Goal: Task Accomplishment & Management: Manage account settings

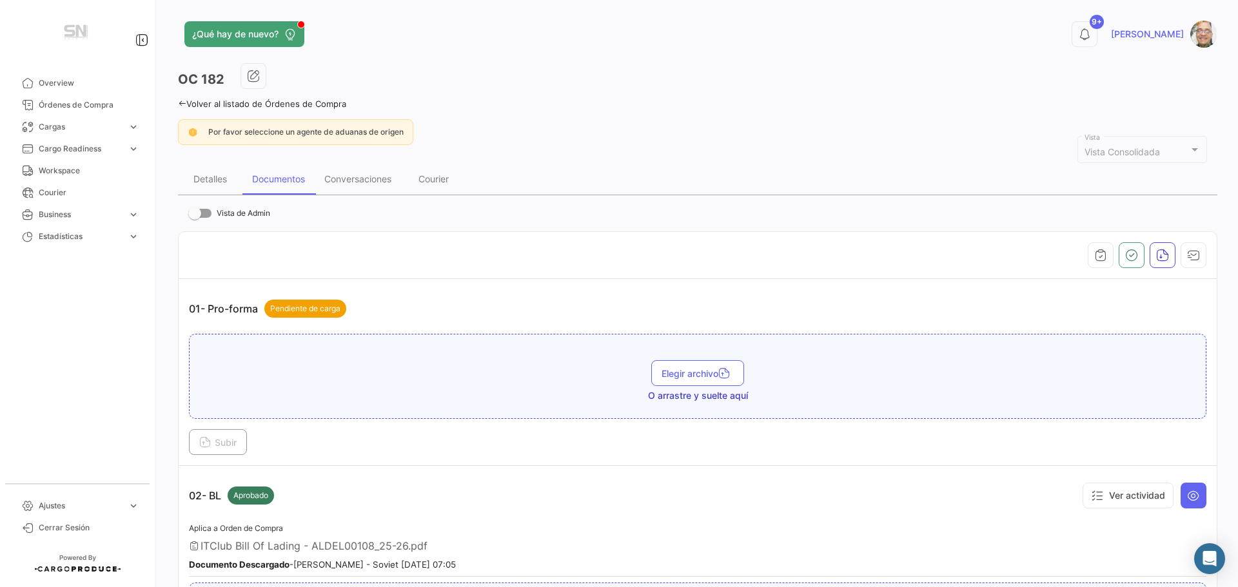
click at [184, 102] on icon at bounding box center [182, 103] width 8 height 8
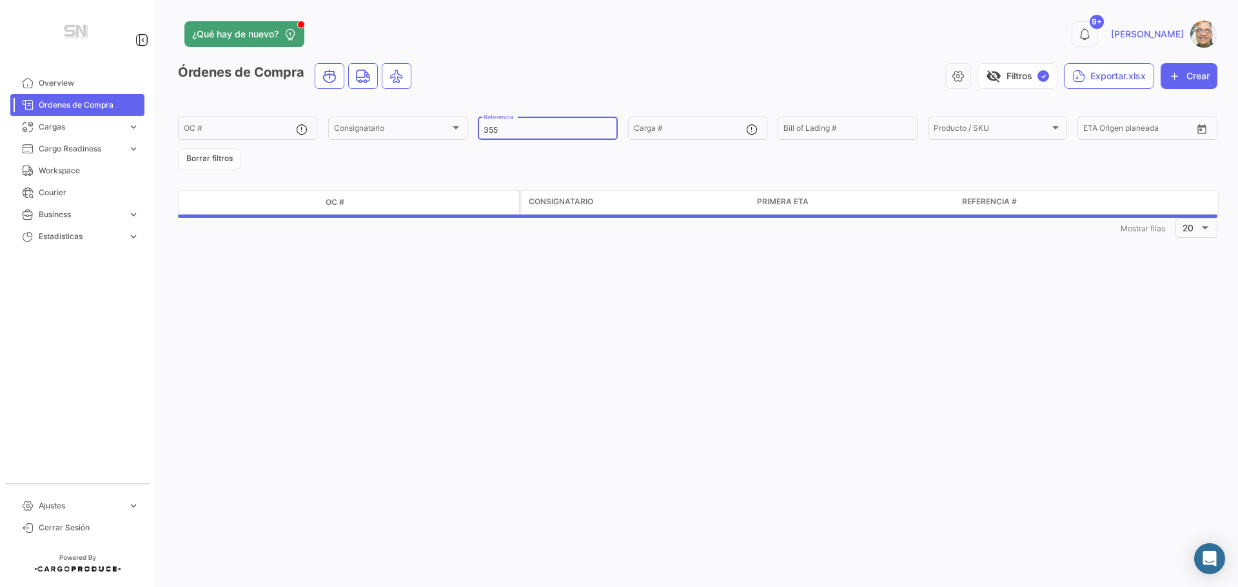
click at [548, 134] on input "355" at bounding box center [548, 130] width 128 height 9
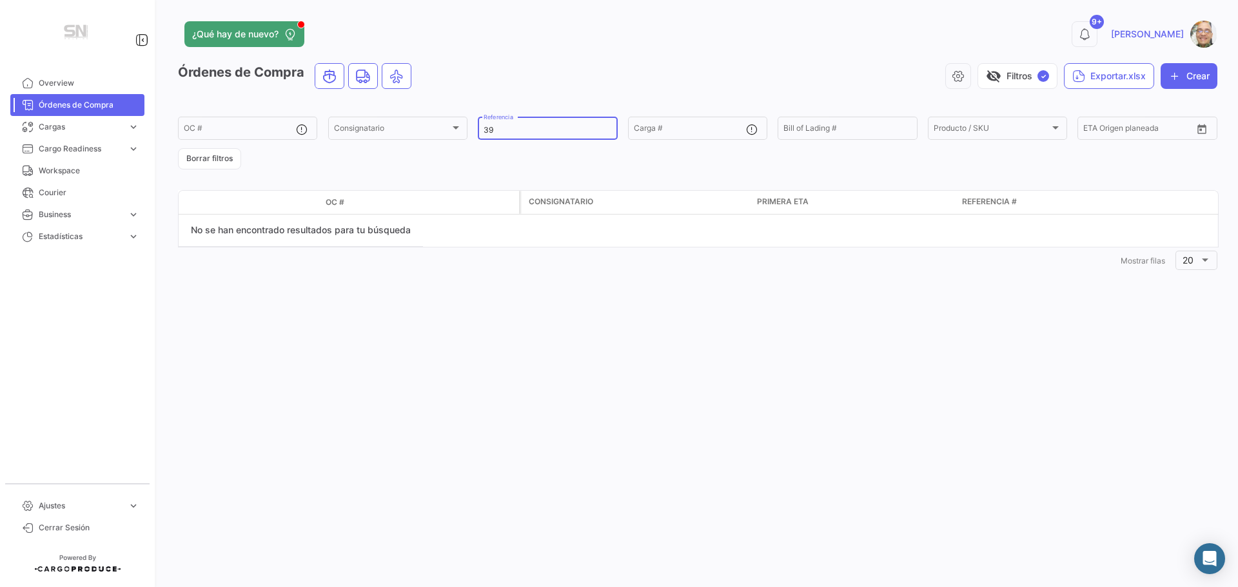
type input "3"
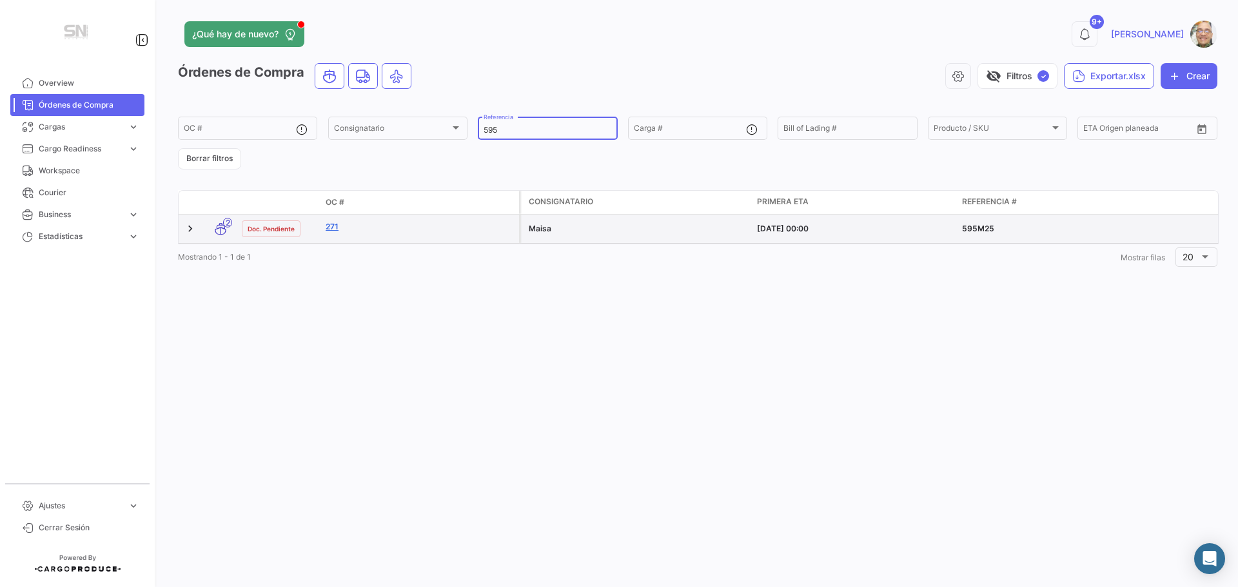
type input "595"
click at [337, 228] on link "271" at bounding box center [420, 227] width 188 height 12
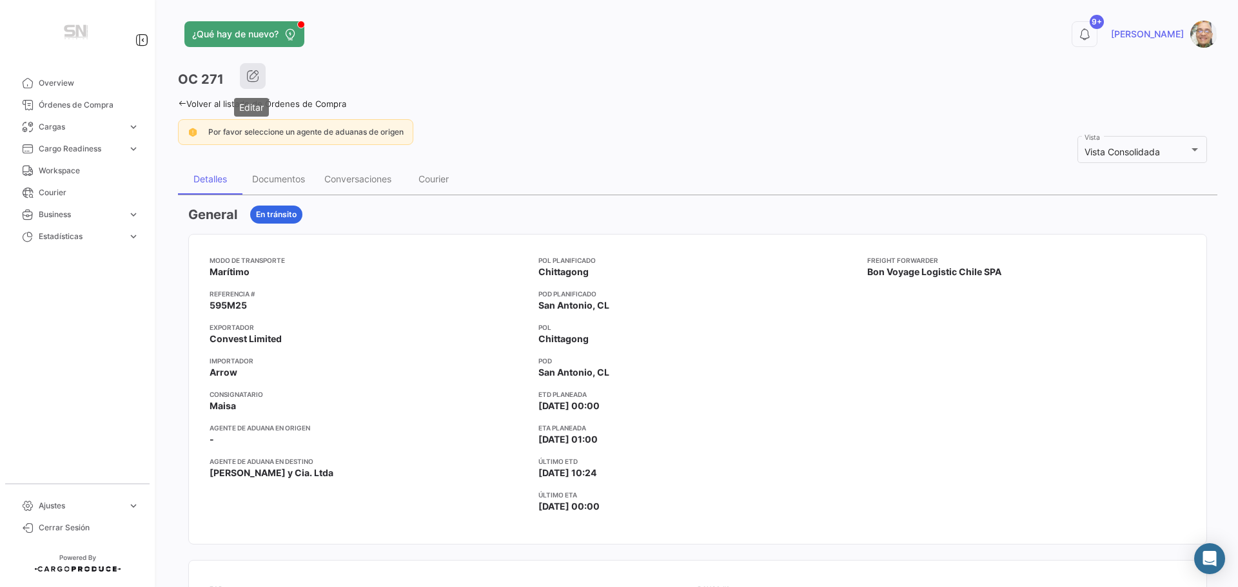
click at [258, 81] on icon "button" at bounding box center [252, 76] width 13 height 13
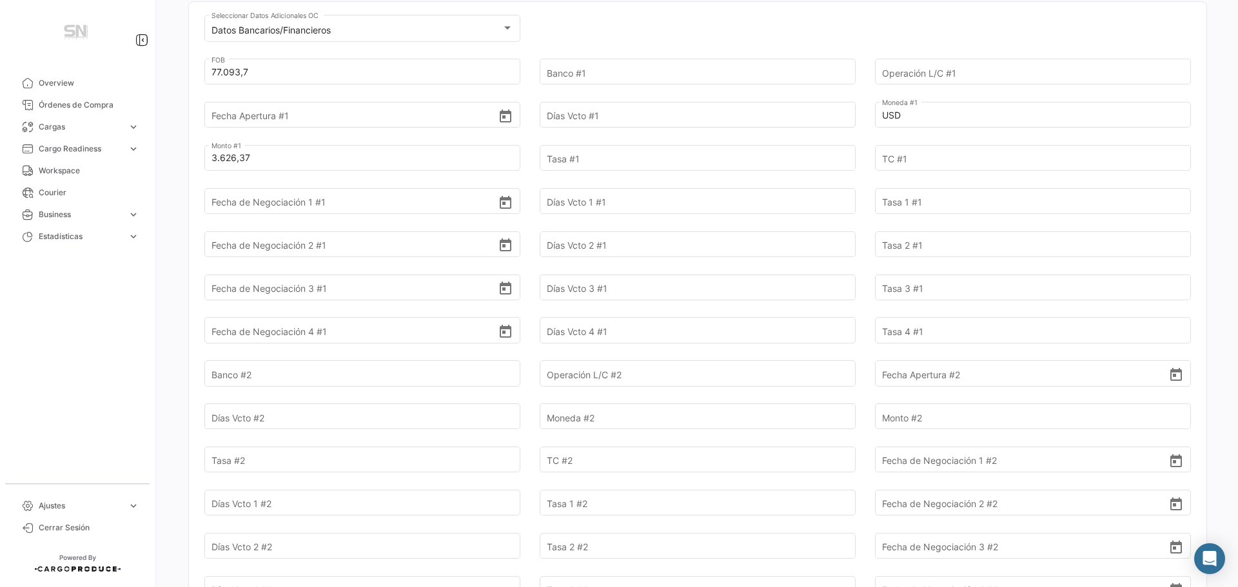
scroll to position [193, 0]
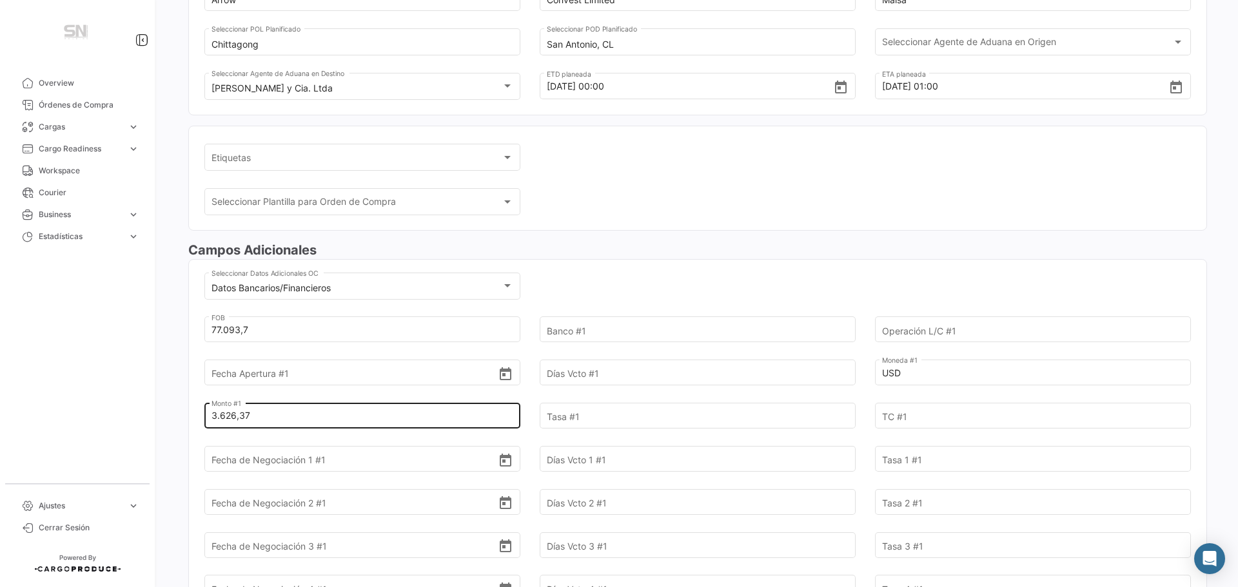
click at [270, 411] on input "3.626,37" at bounding box center [354, 415] width 287 height 45
type input "3"
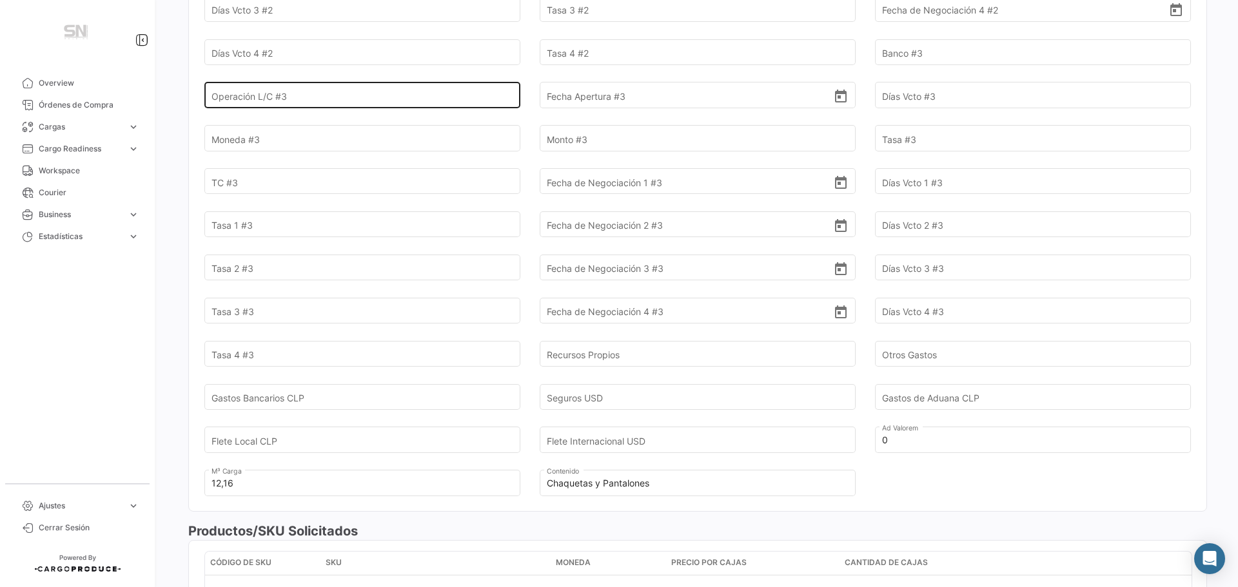
scroll to position [1225, 0]
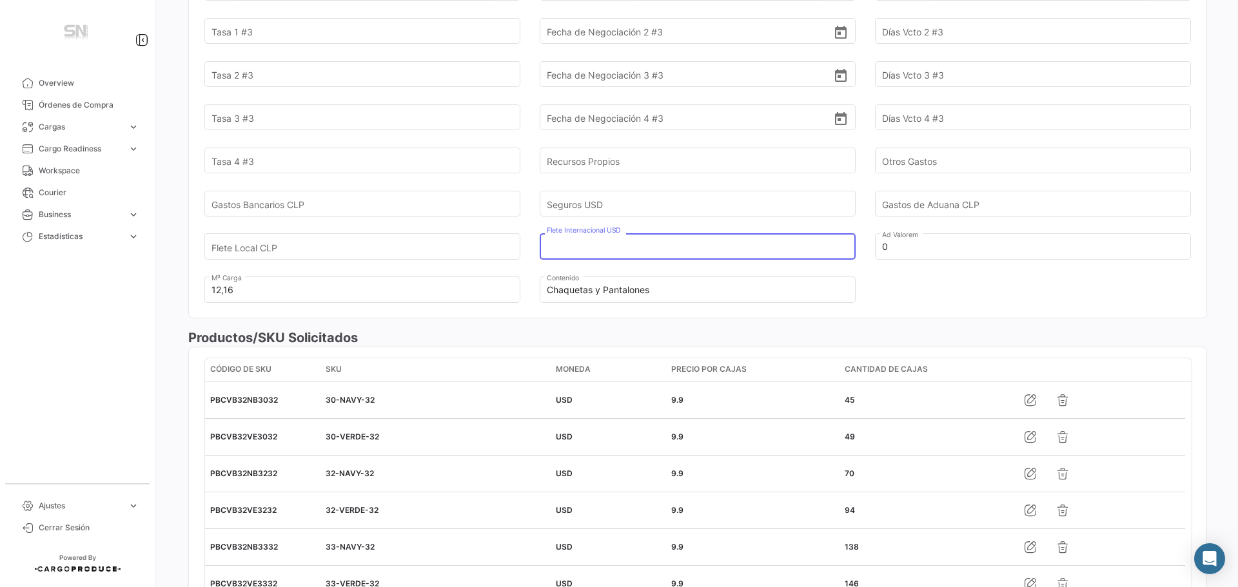
click at [607, 250] on input "Flete Internacional USD" at bounding box center [690, 246] width 287 height 45
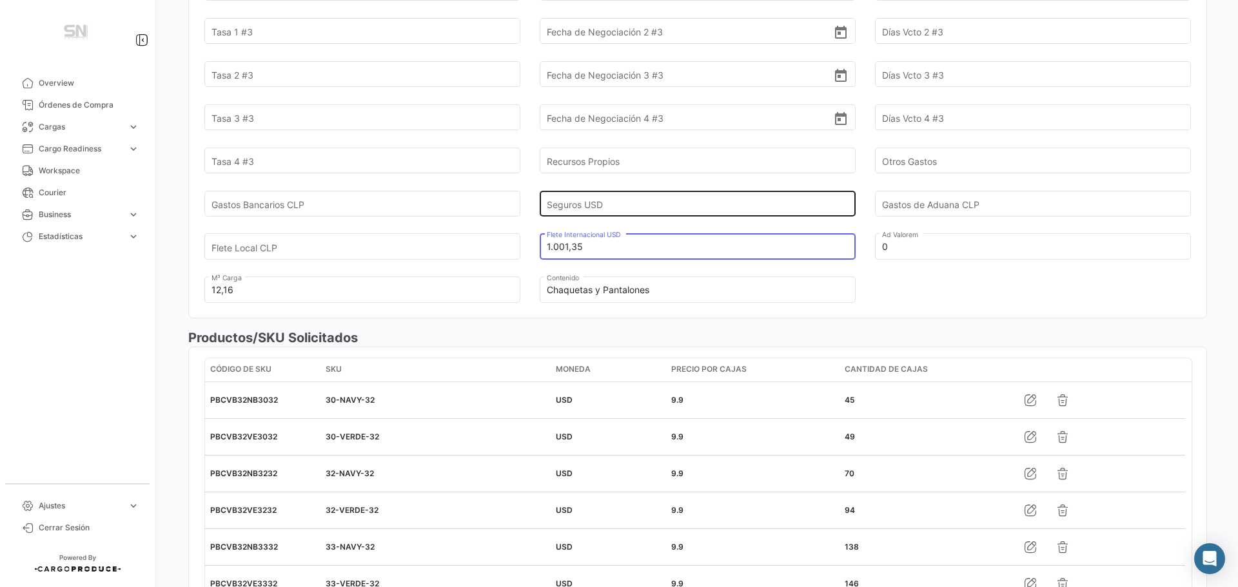
type input "1.001,35"
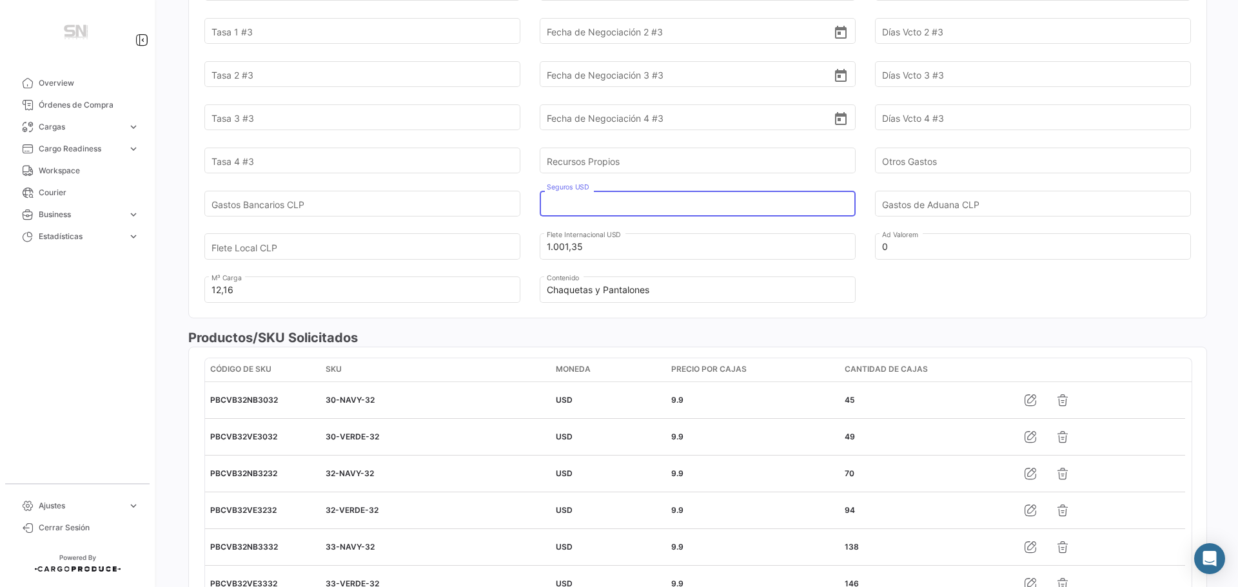
click at [643, 207] on input "Seguros USD" at bounding box center [690, 203] width 287 height 45
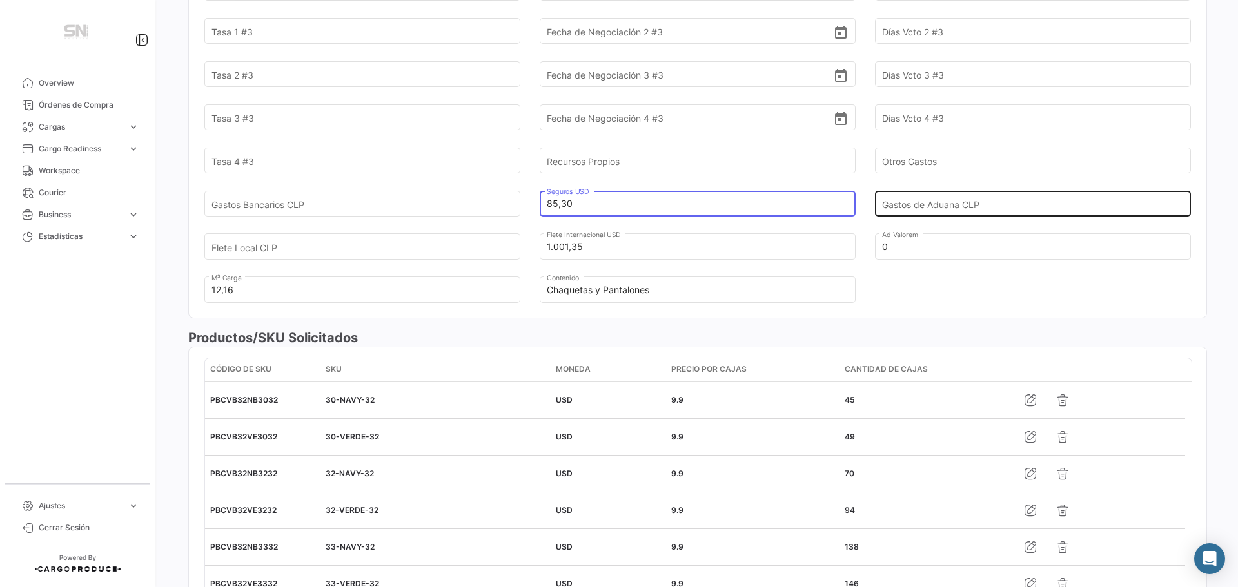
type input "85,30"
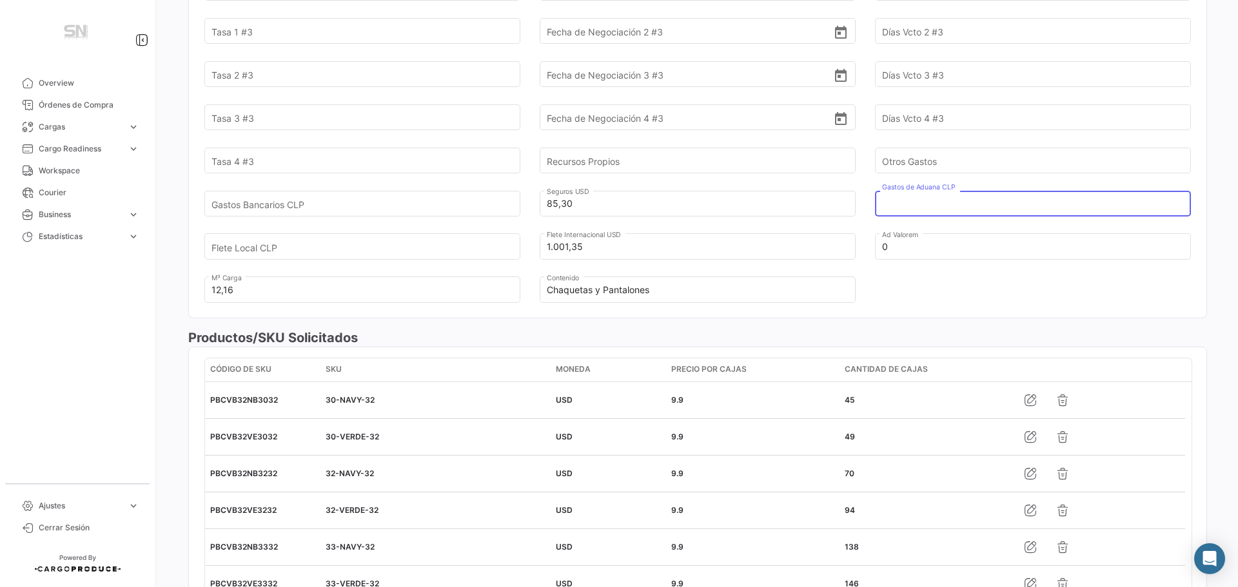
click at [944, 205] on input "Gastos de Aduana CLP" at bounding box center [1025, 203] width 287 height 45
click at [936, 204] on input "Gastos de Aduana CLP" at bounding box center [1025, 203] width 287 height 45
type input "166.507"
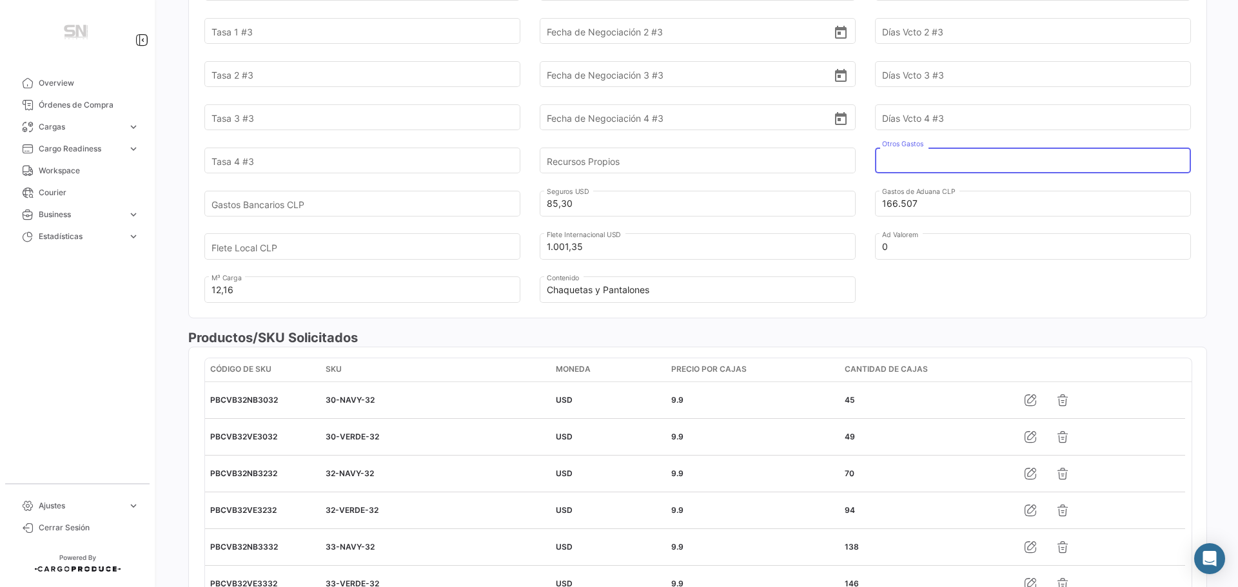
click at [948, 157] on input "Otros Gastos" at bounding box center [1025, 160] width 287 height 45
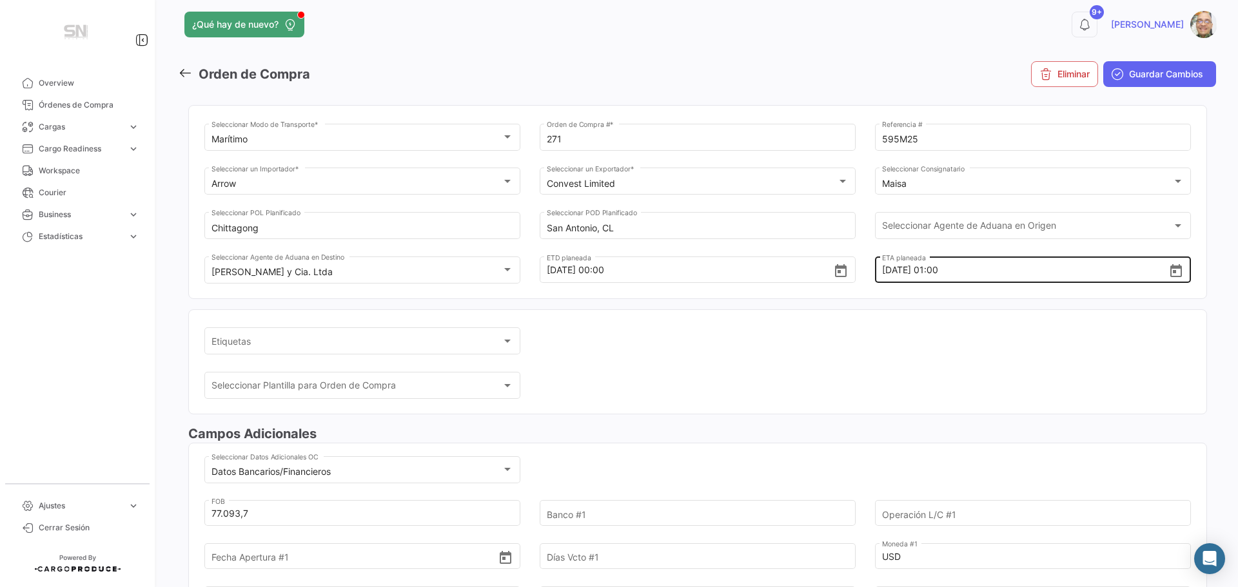
scroll to position [0, 0]
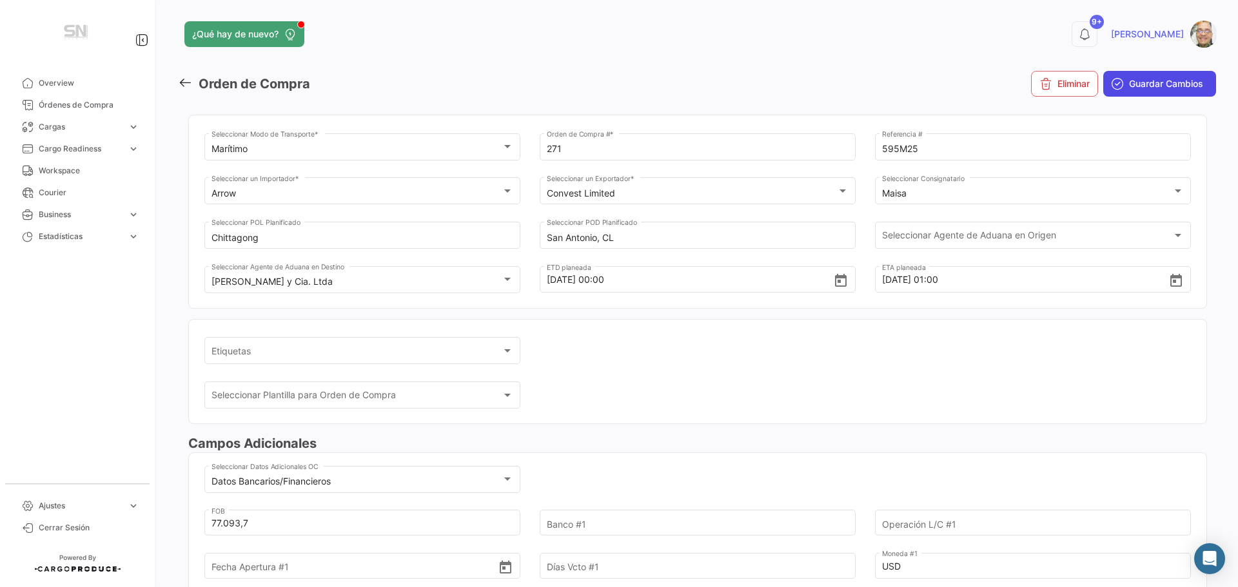
click at [1131, 81] on span "Guardar Cambios" at bounding box center [1166, 83] width 74 height 13
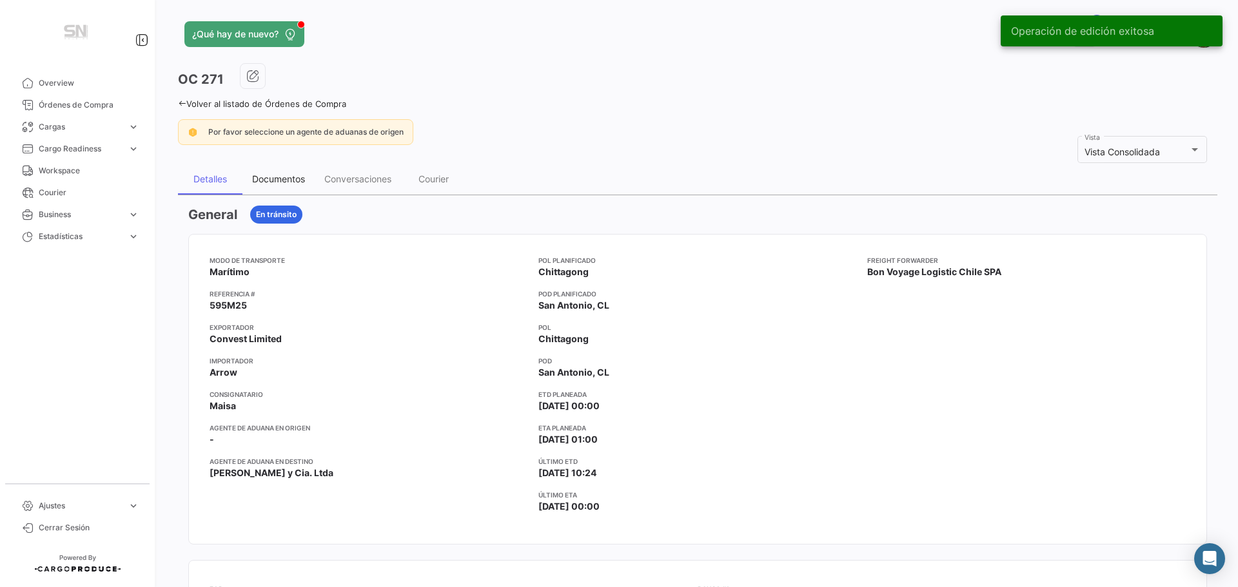
click at [280, 177] on div "Documentos" at bounding box center [278, 178] width 53 height 11
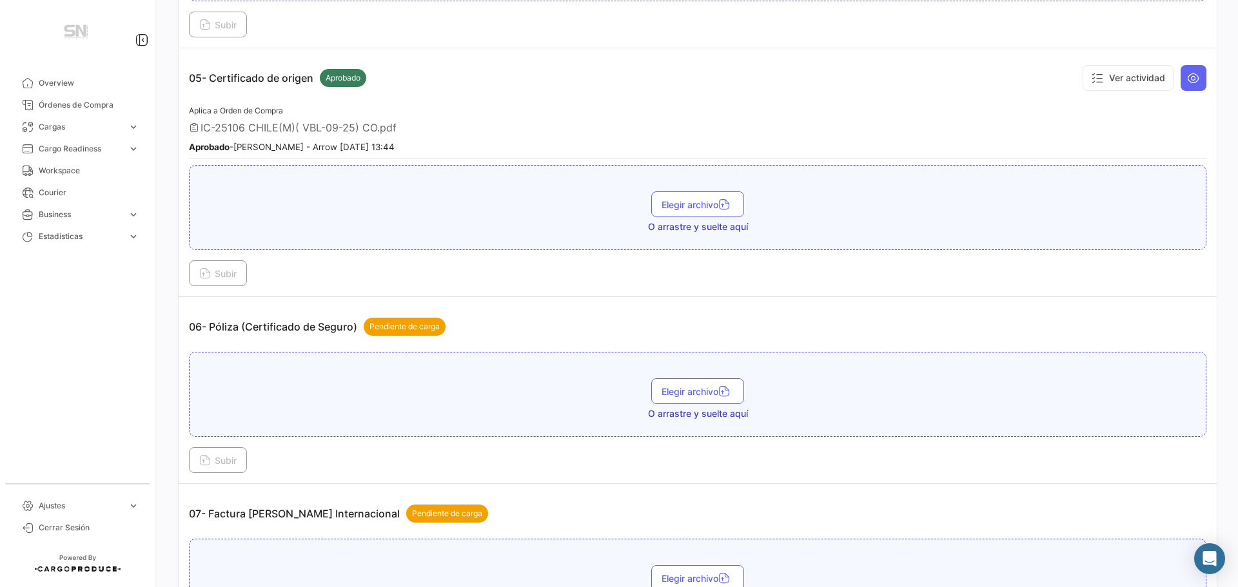
scroll to position [1225, 0]
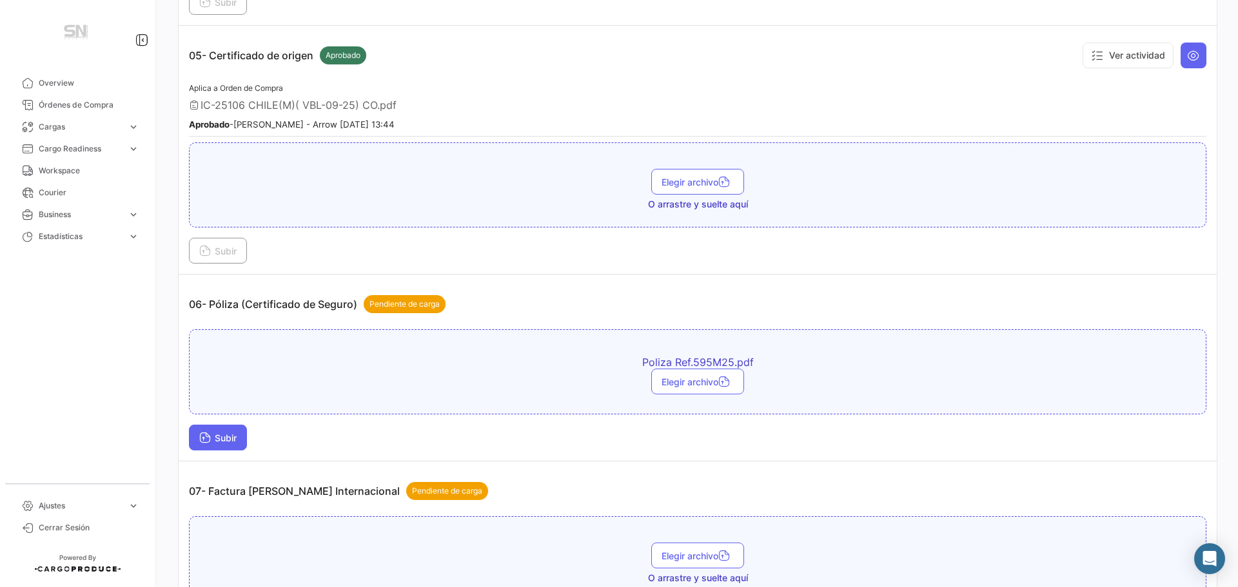
click at [230, 437] on span "Subir" at bounding box center [217, 438] width 37 height 11
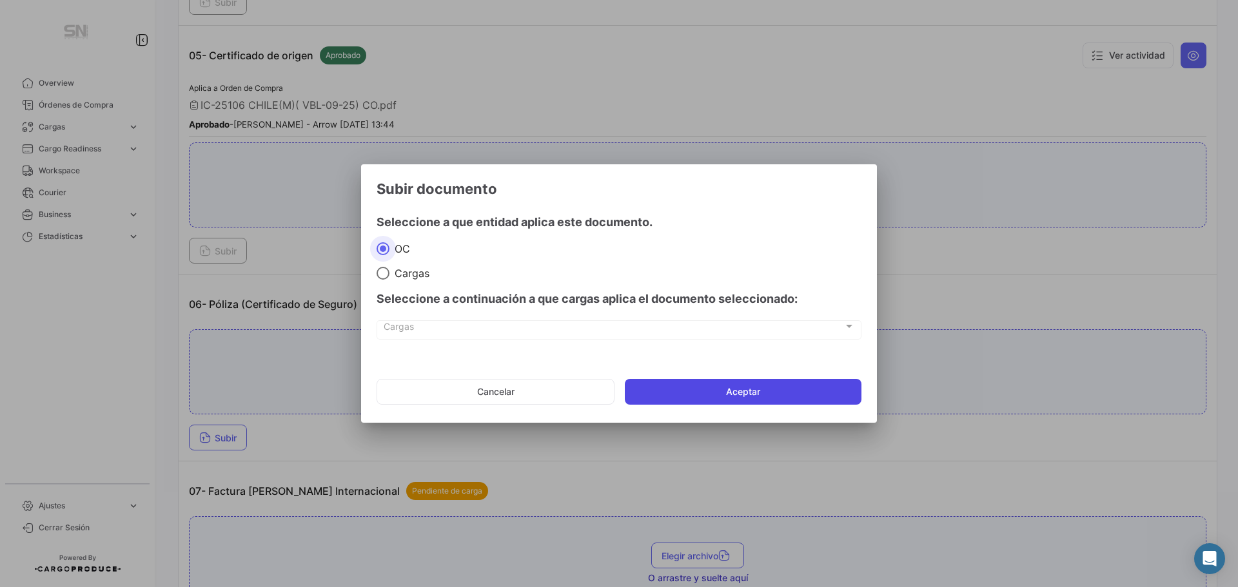
click at [709, 391] on button "Aceptar" at bounding box center [743, 392] width 237 height 26
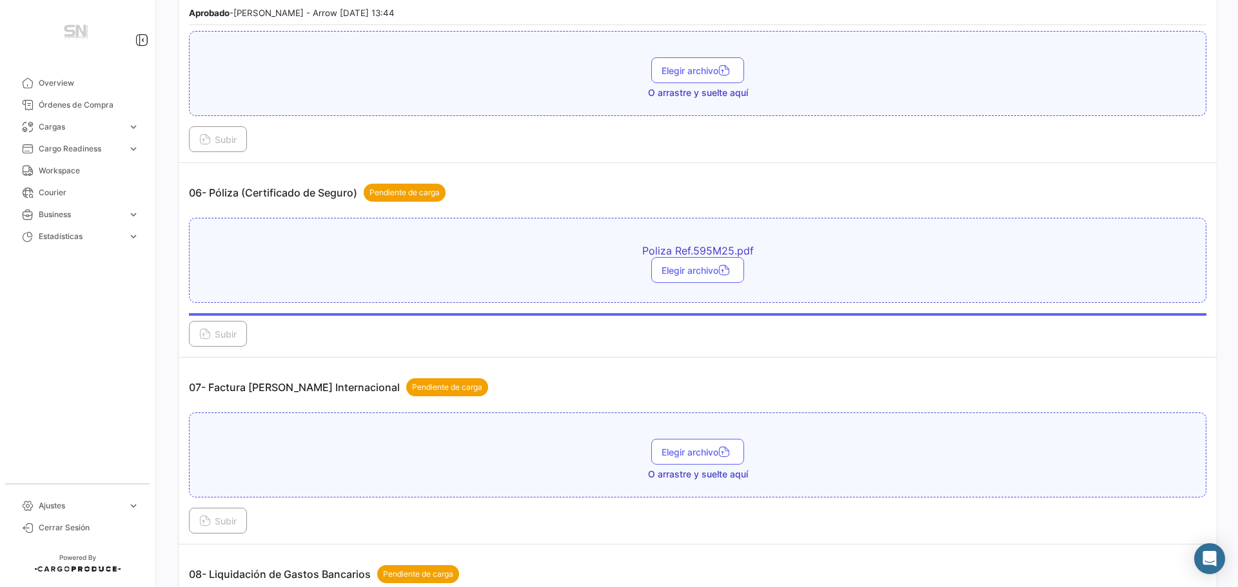
scroll to position [1354, 0]
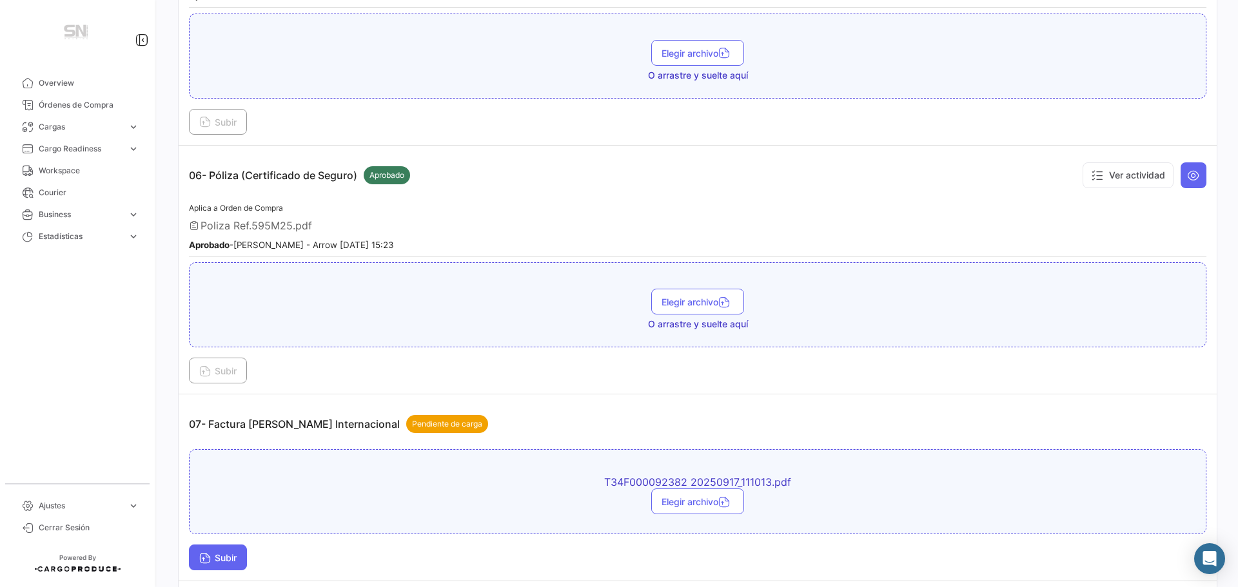
click at [209, 562] on icon at bounding box center [205, 560] width 12 height 12
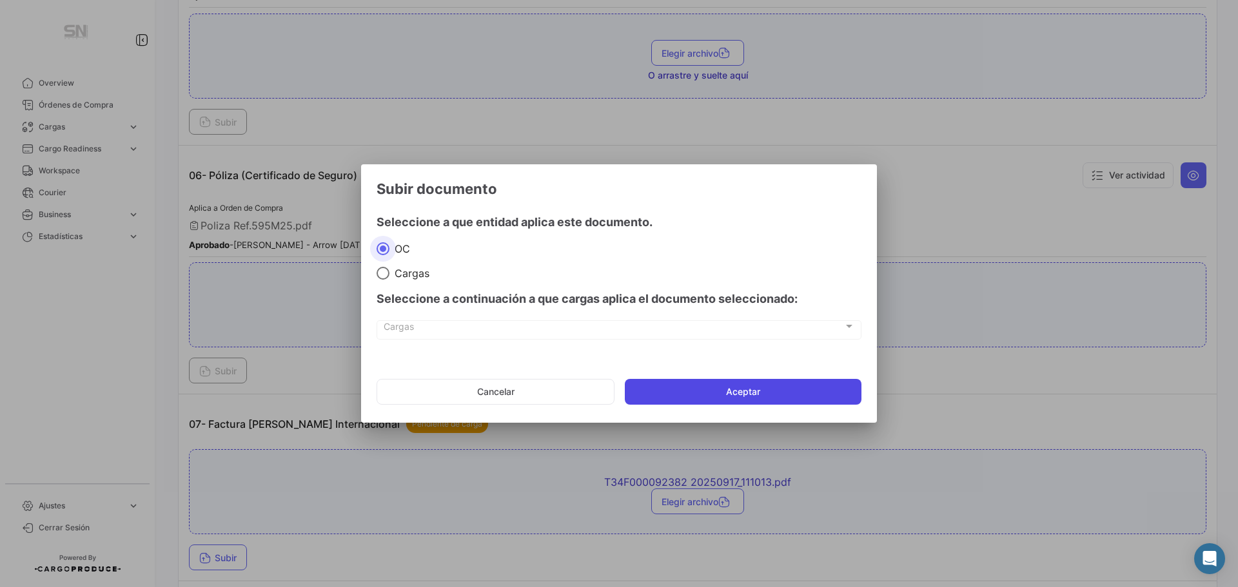
click at [705, 389] on button "Aceptar" at bounding box center [743, 392] width 237 height 26
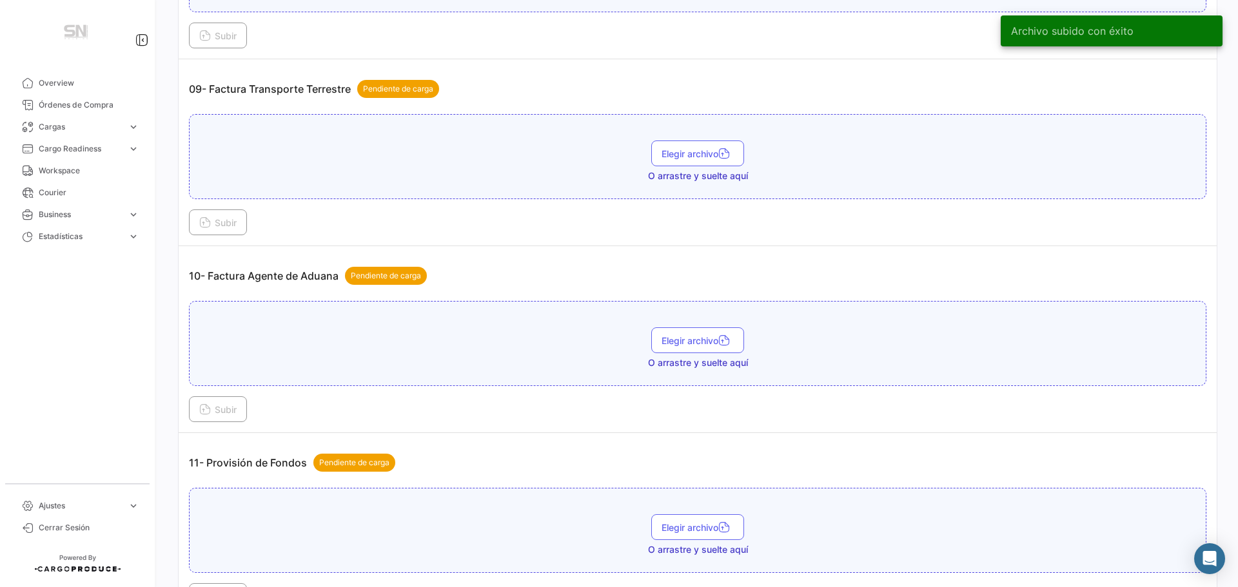
scroll to position [2128, 0]
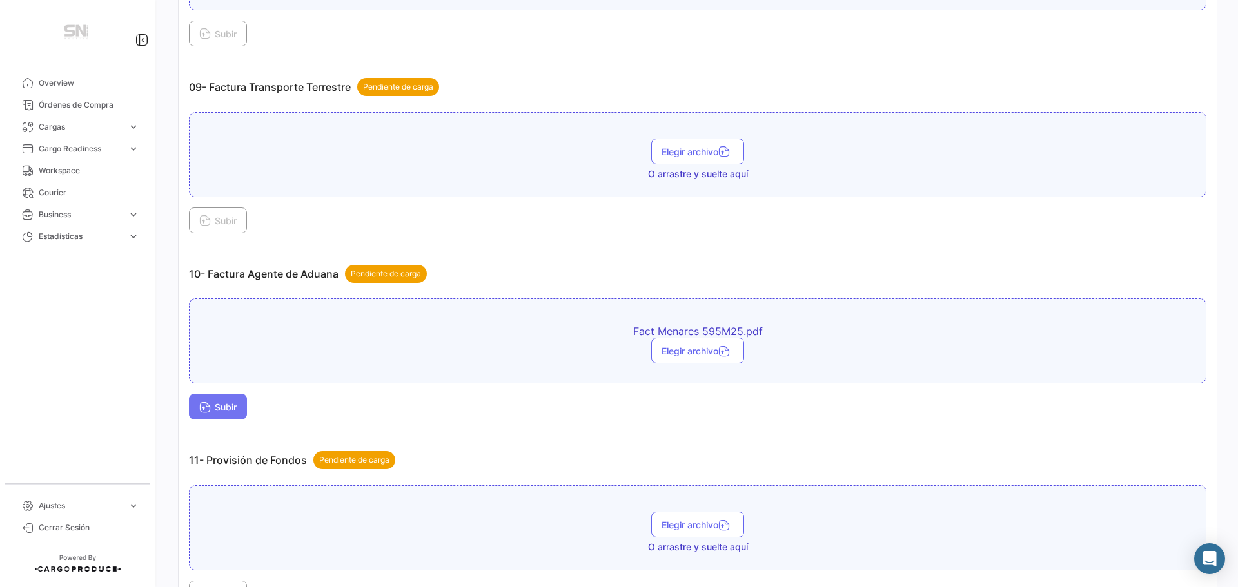
click at [233, 408] on span "Subir" at bounding box center [217, 407] width 37 height 11
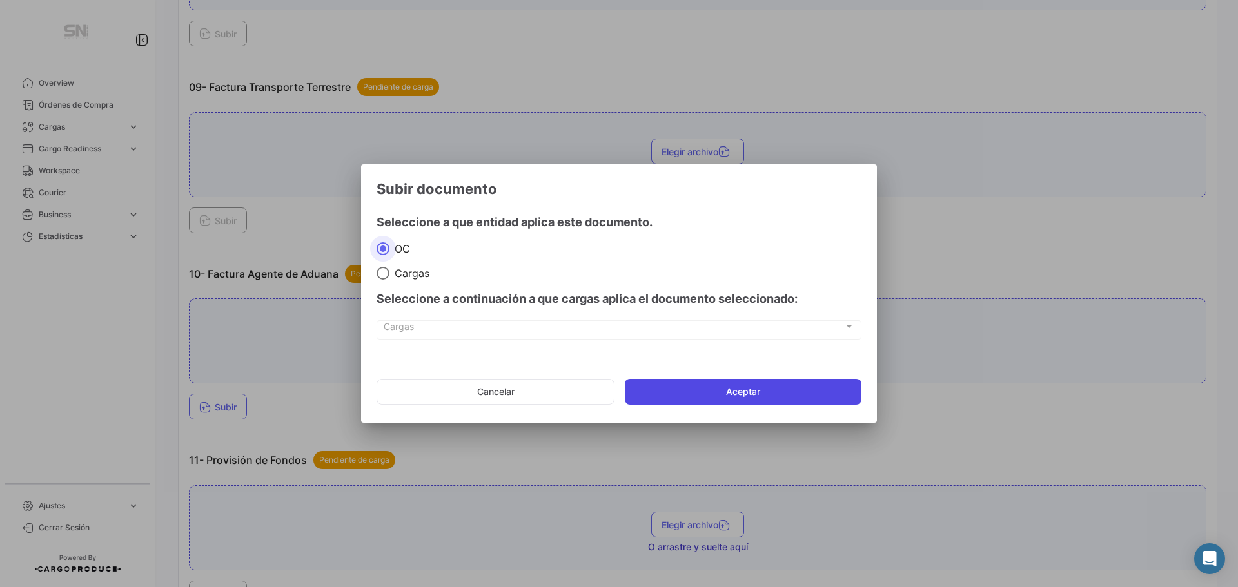
click at [652, 397] on button "Aceptar" at bounding box center [743, 392] width 237 height 26
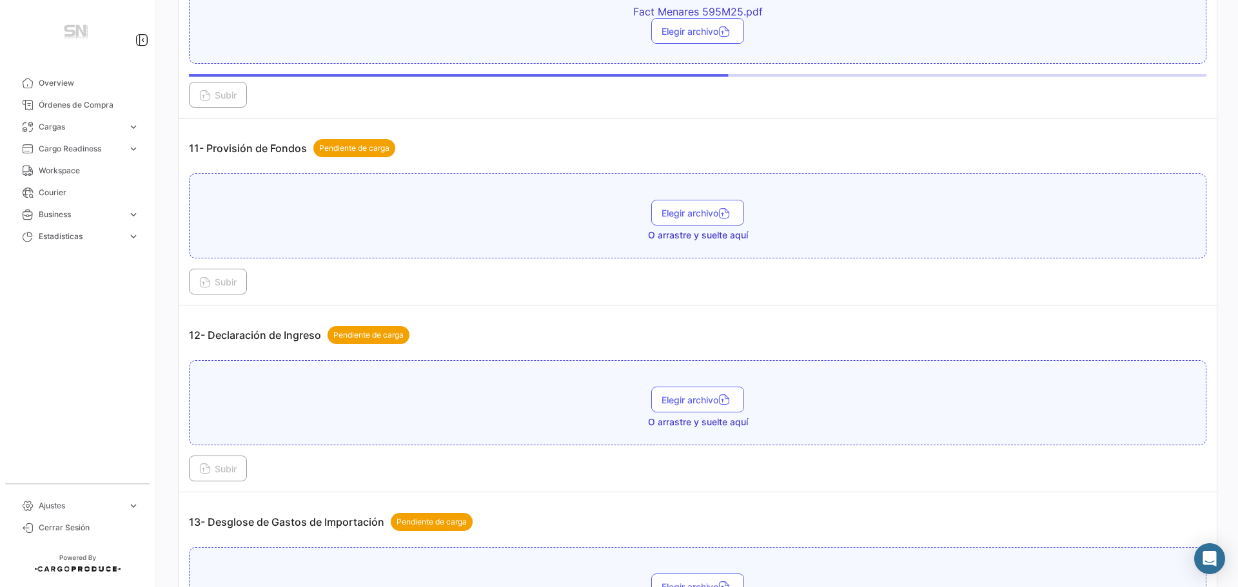
scroll to position [2450, 0]
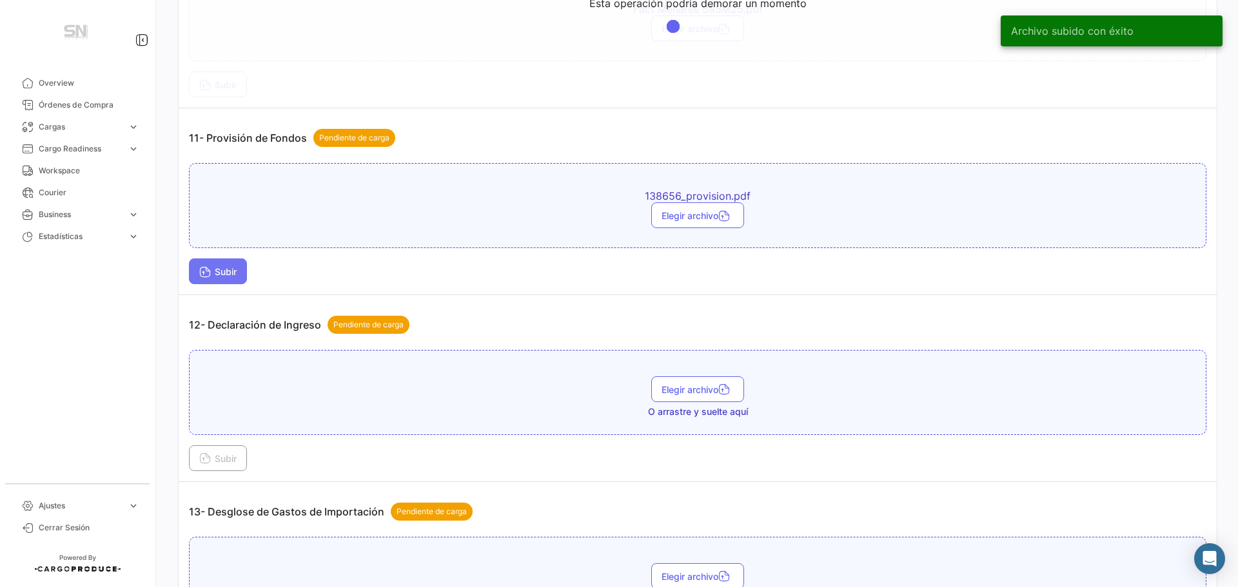
click at [221, 277] on span "Subir" at bounding box center [217, 271] width 37 height 11
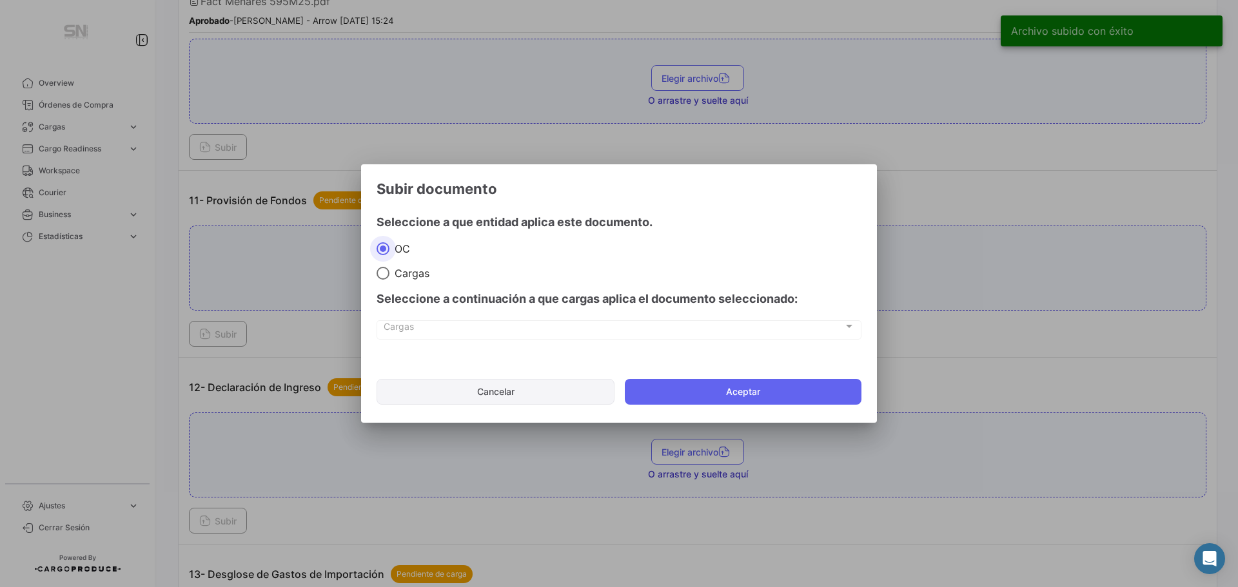
click at [509, 395] on button "Cancelar" at bounding box center [496, 392] width 238 height 26
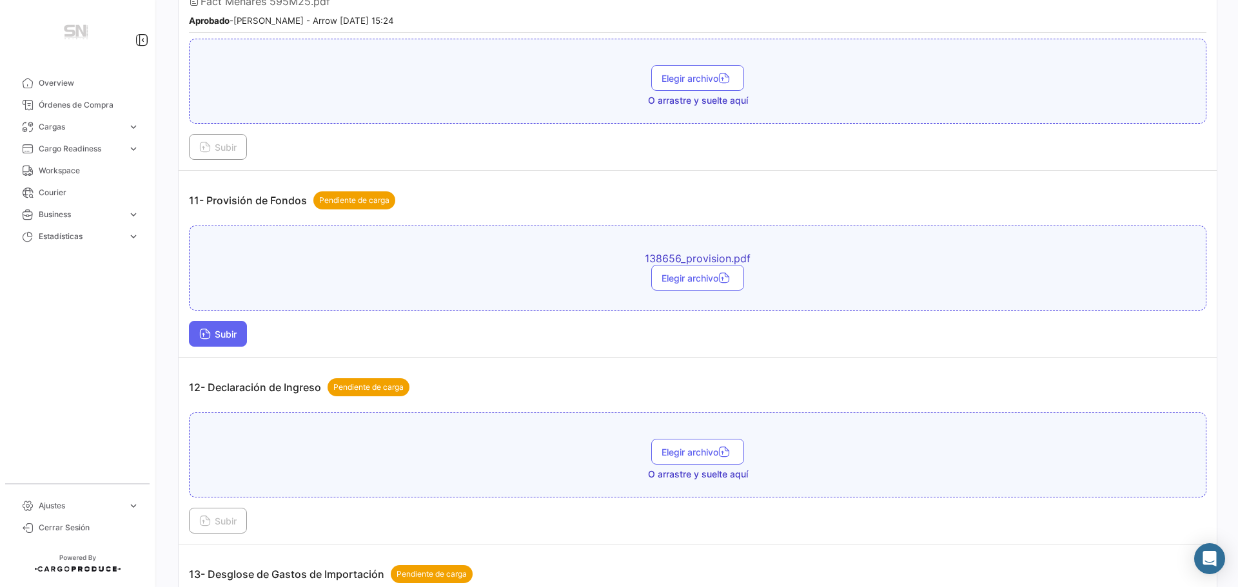
click at [240, 340] on button "Subir" at bounding box center [218, 334] width 58 height 26
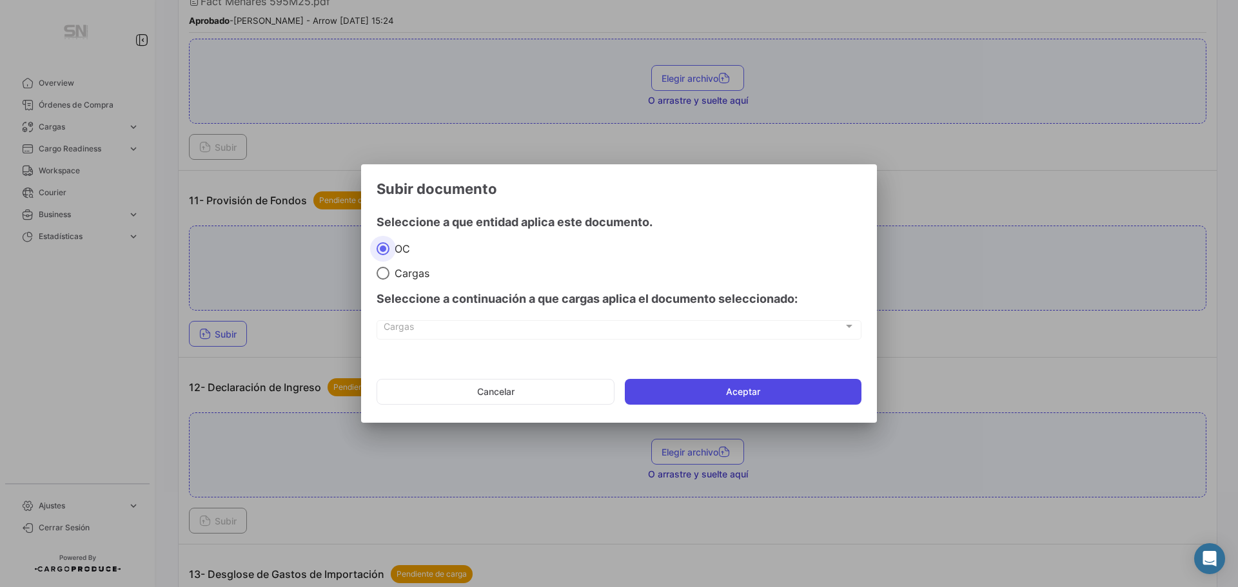
click at [664, 391] on button "Aceptar" at bounding box center [743, 392] width 237 height 26
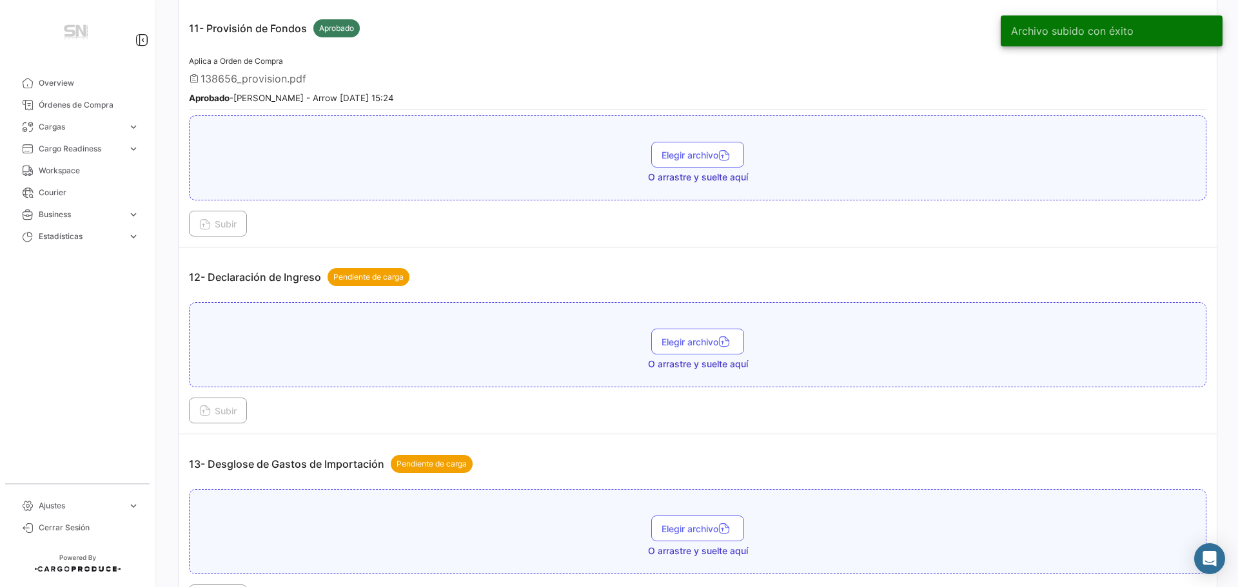
scroll to position [2644, 0]
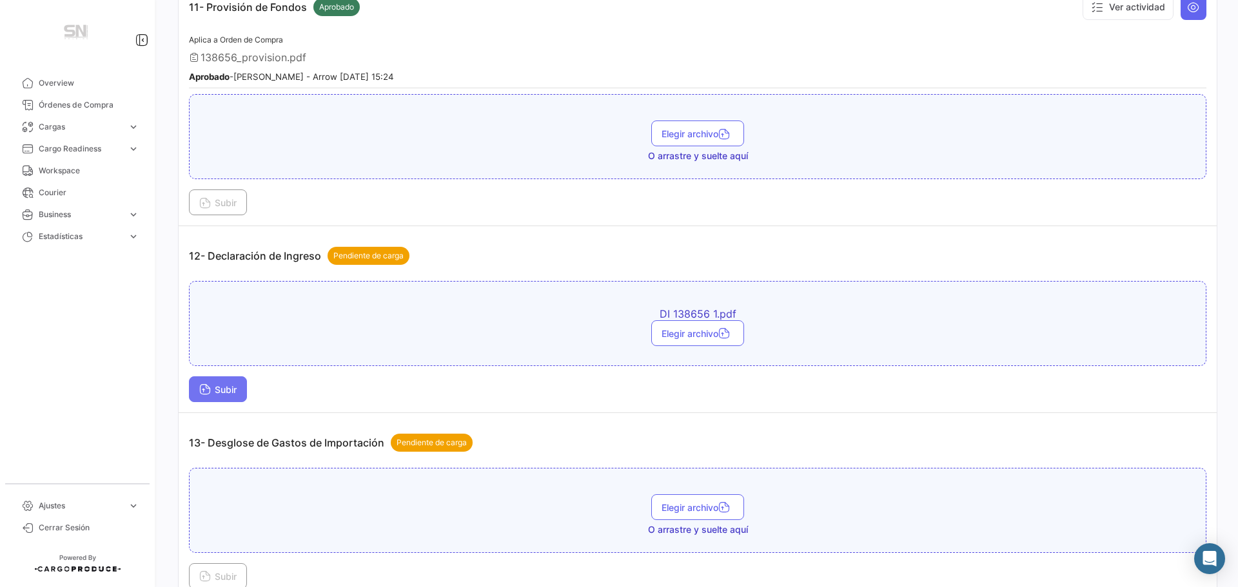
click at [233, 396] on button "Subir" at bounding box center [218, 390] width 58 height 26
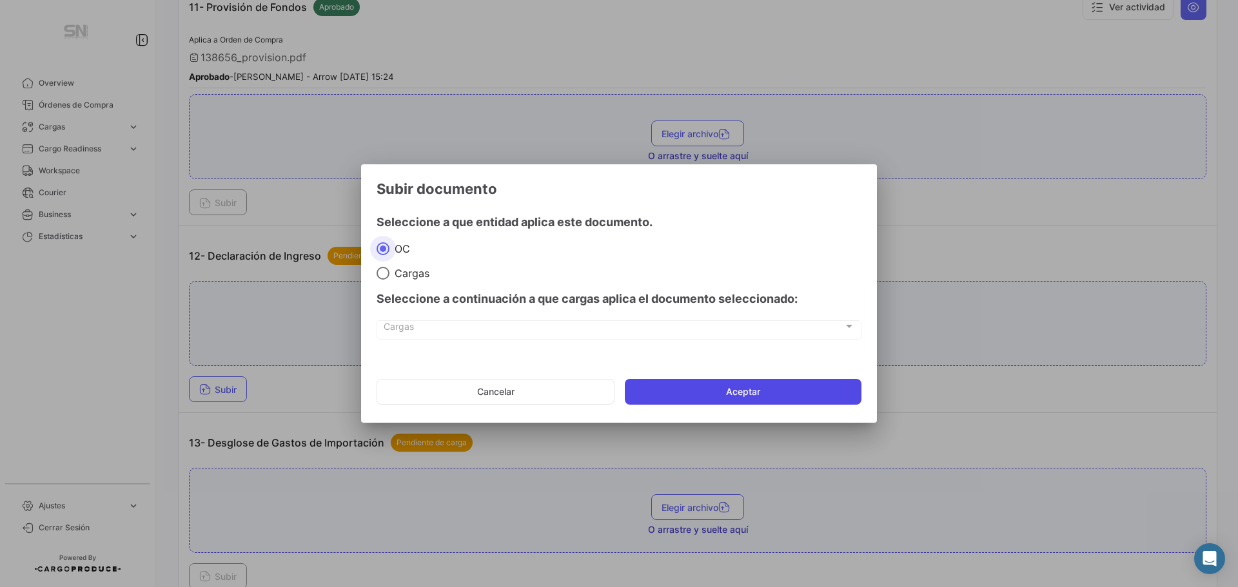
click at [673, 388] on button "Aceptar" at bounding box center [743, 392] width 237 height 26
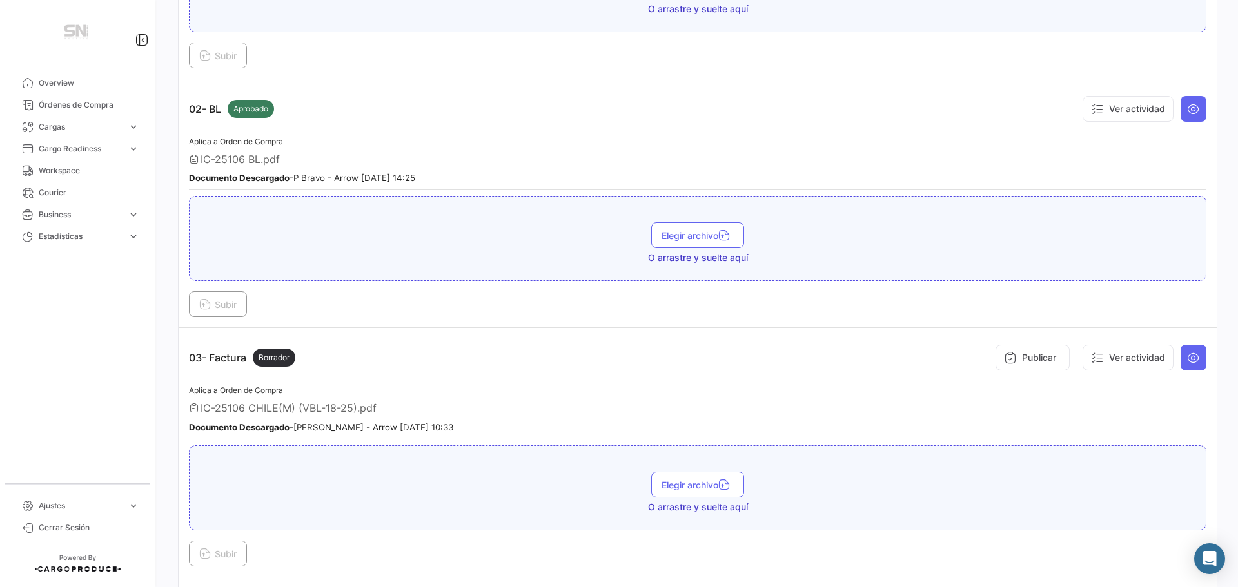
scroll to position [0, 0]
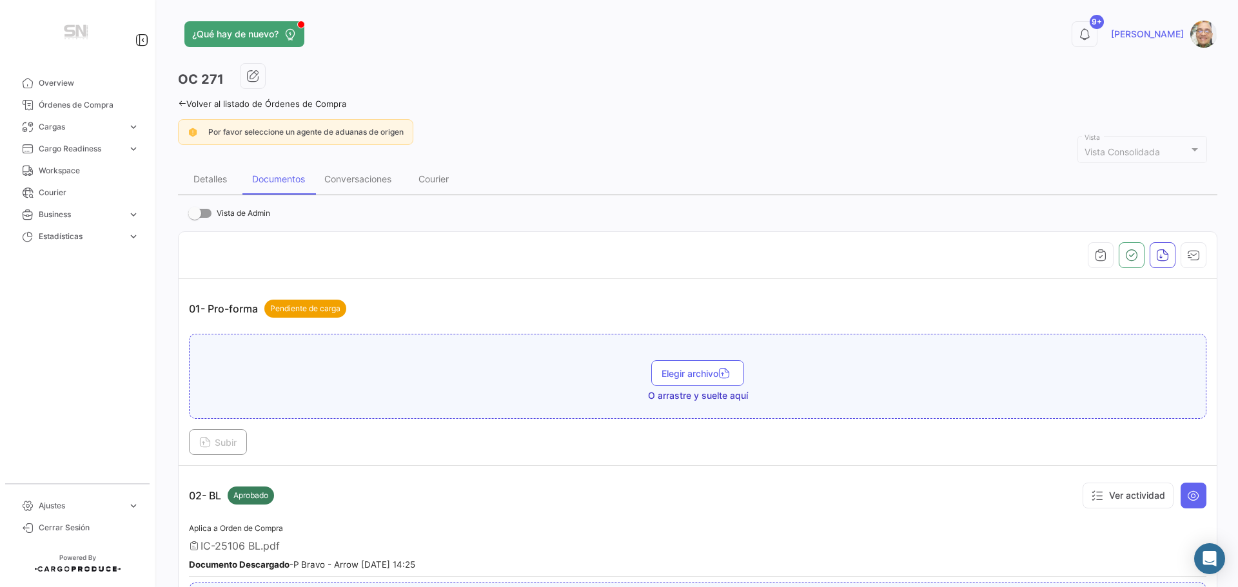
click at [181, 101] on icon at bounding box center [182, 103] width 8 height 8
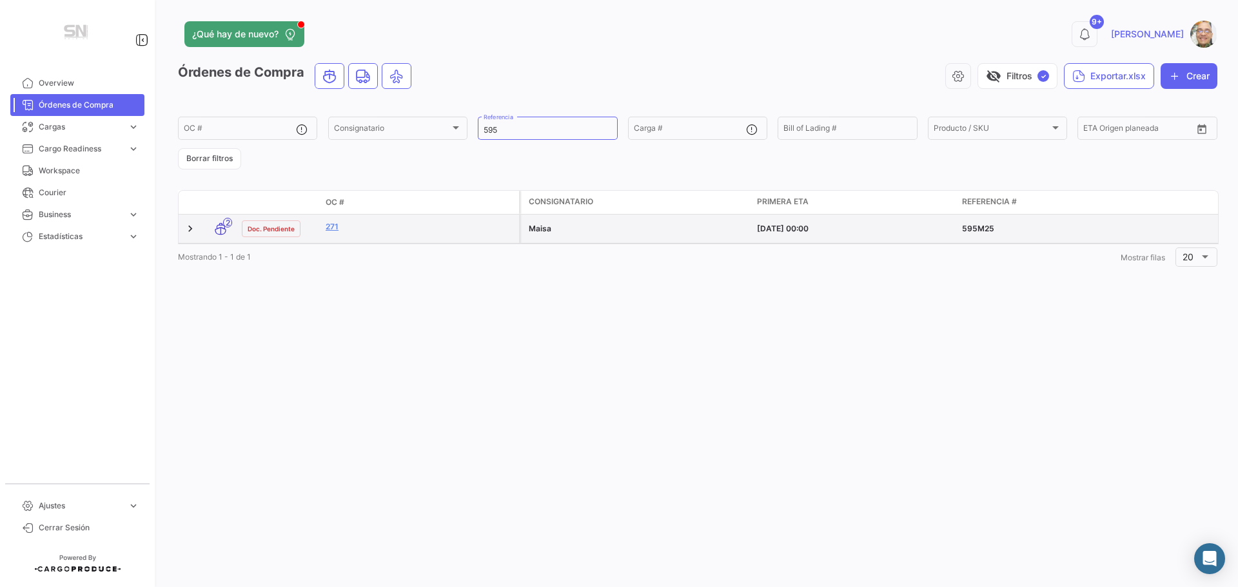
click at [384, 233] on div "271" at bounding box center [420, 228] width 188 height 15
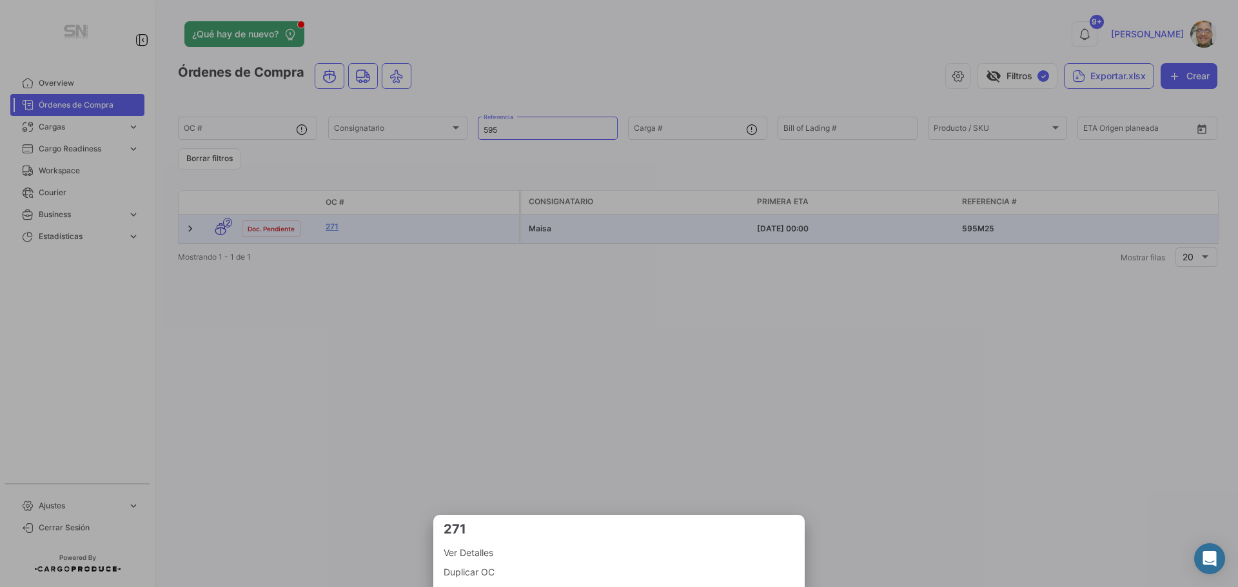
click at [484, 552] on span "Ver Detalles" at bounding box center [619, 552] width 351 height 15
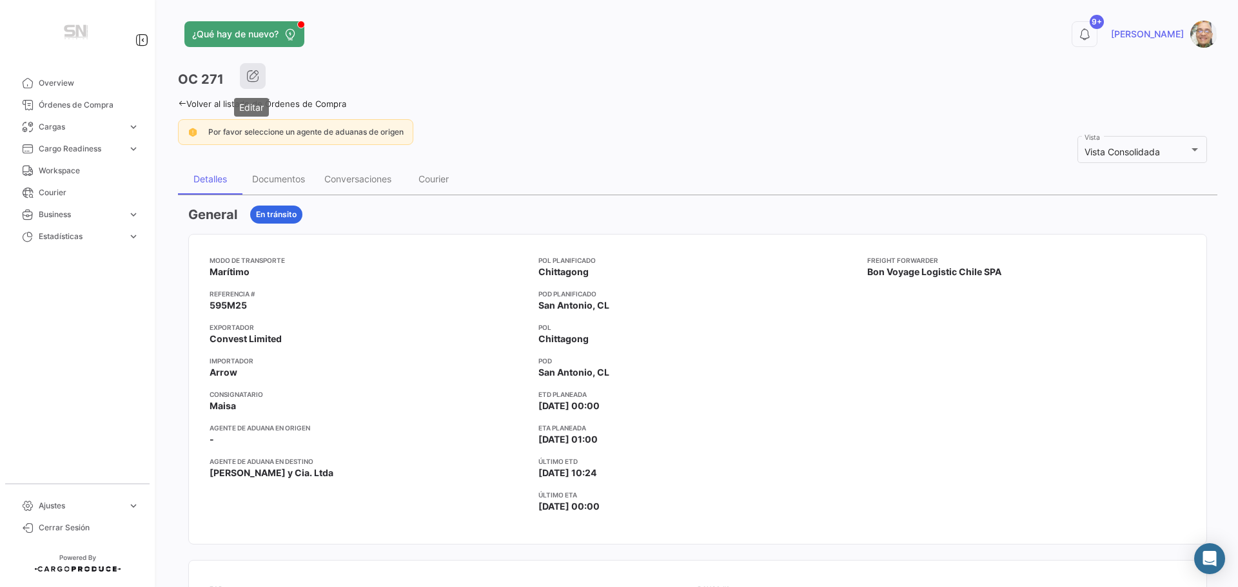
click at [255, 79] on icon "button" at bounding box center [252, 76] width 13 height 13
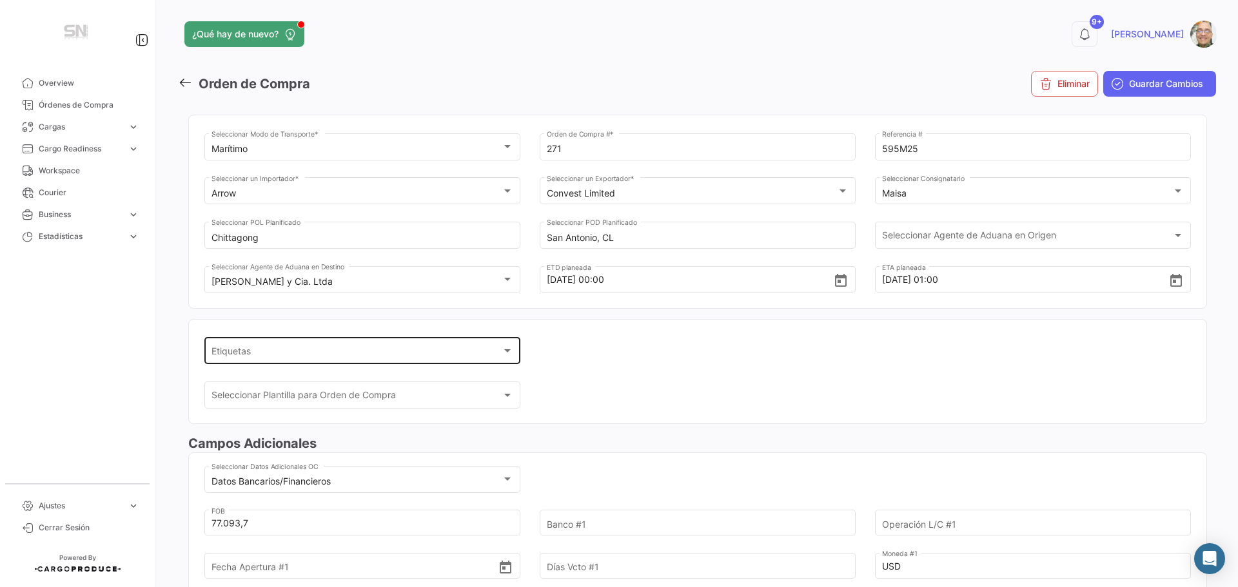
click at [508, 351] on div at bounding box center [507, 350] width 6 height 3
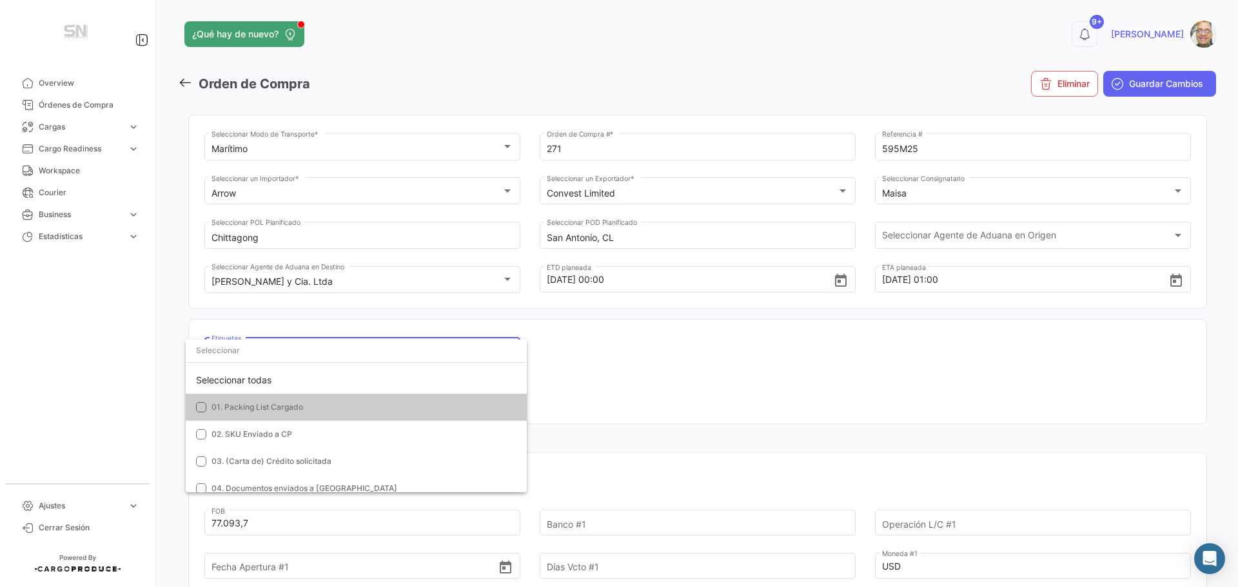
click at [204, 409] on mat-pseudo-checkbox at bounding box center [201, 407] width 10 height 10
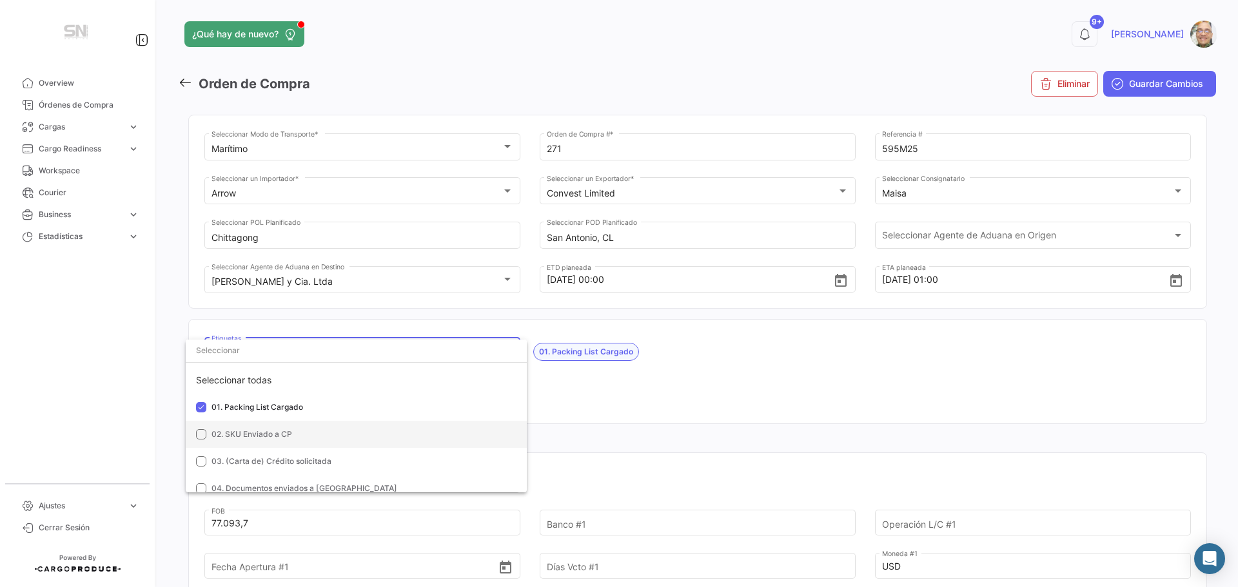
click at [199, 435] on mat-pseudo-checkbox at bounding box center [201, 434] width 10 height 10
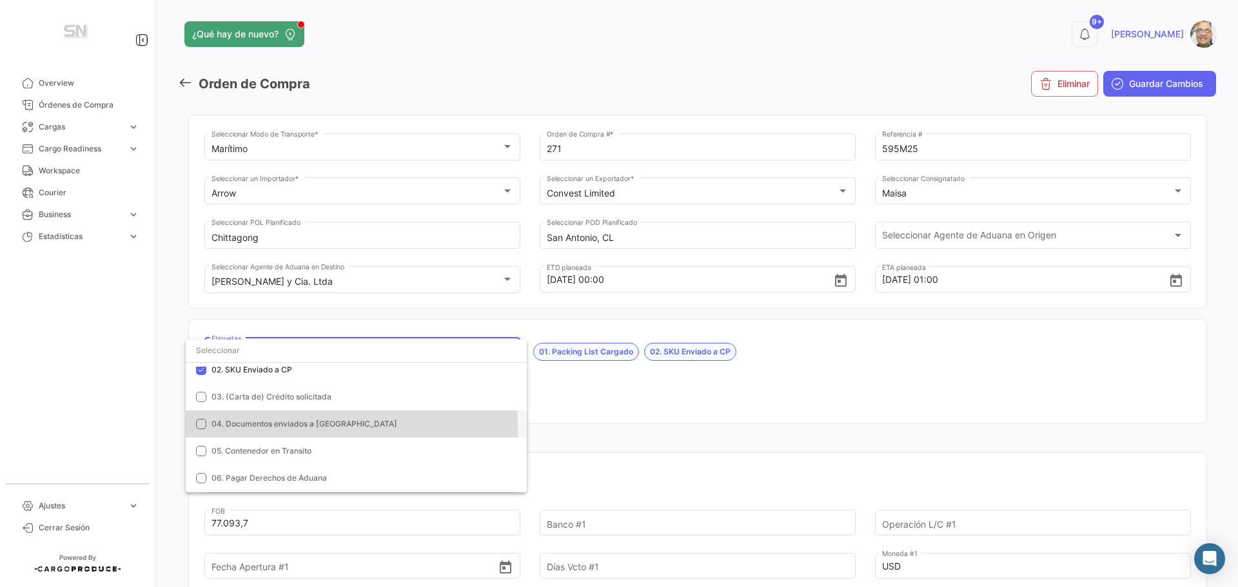
click at [204, 427] on mat-pseudo-checkbox at bounding box center [201, 424] width 10 height 10
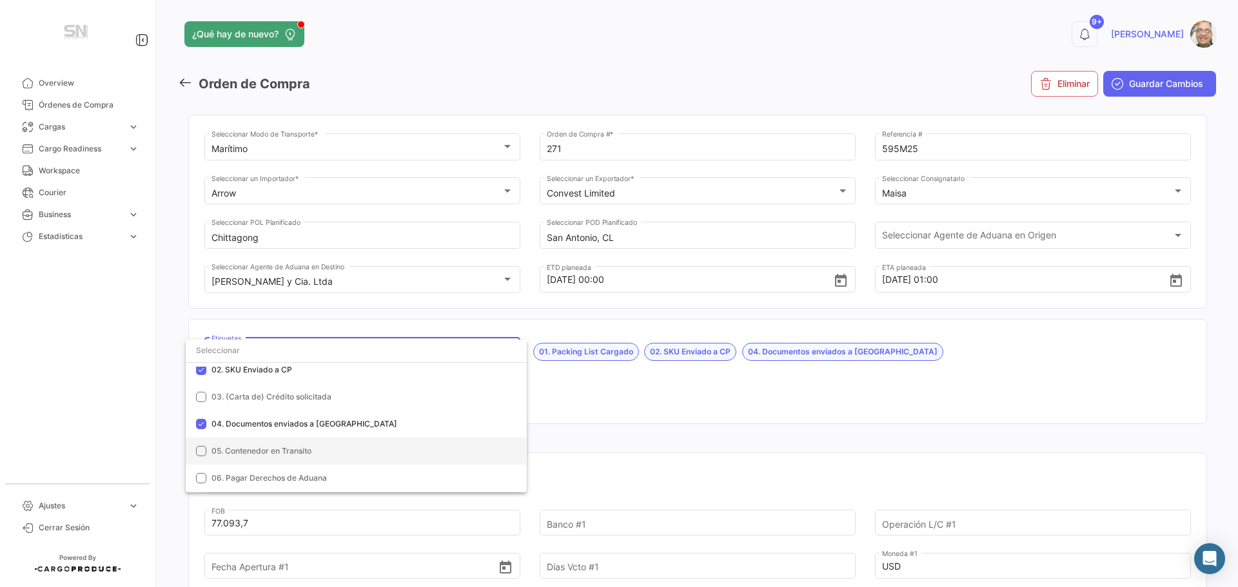
click at [201, 450] on mat-pseudo-checkbox at bounding box center [201, 451] width 10 height 10
click at [195, 479] on mat-option "06. Pagar Derechos de Aduana" at bounding box center [356, 478] width 341 height 27
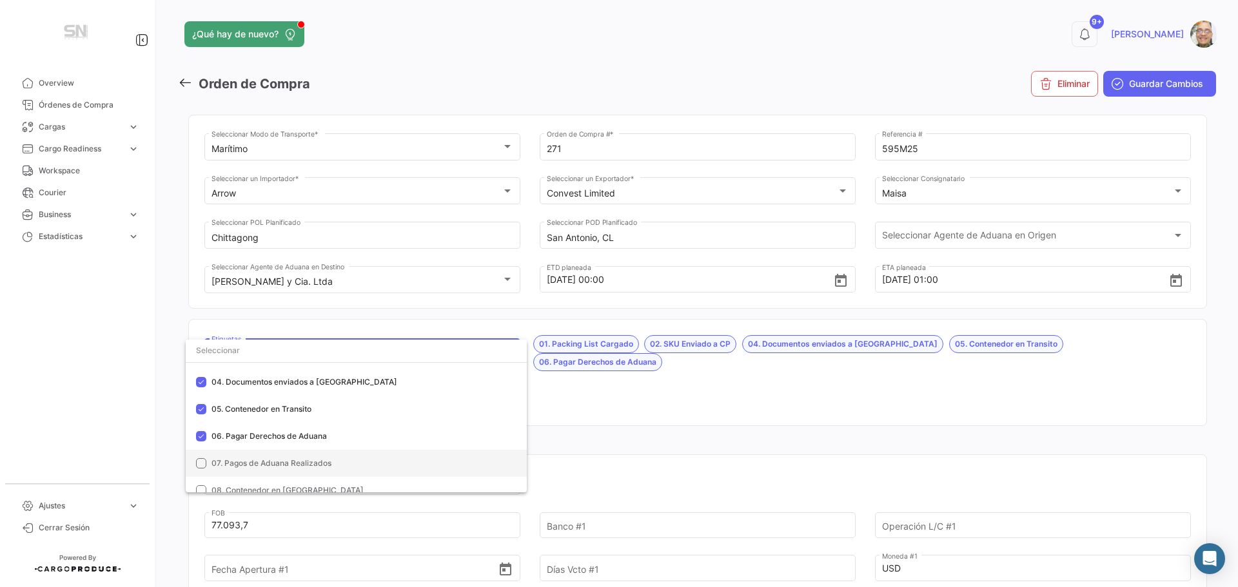
scroll to position [129, 0]
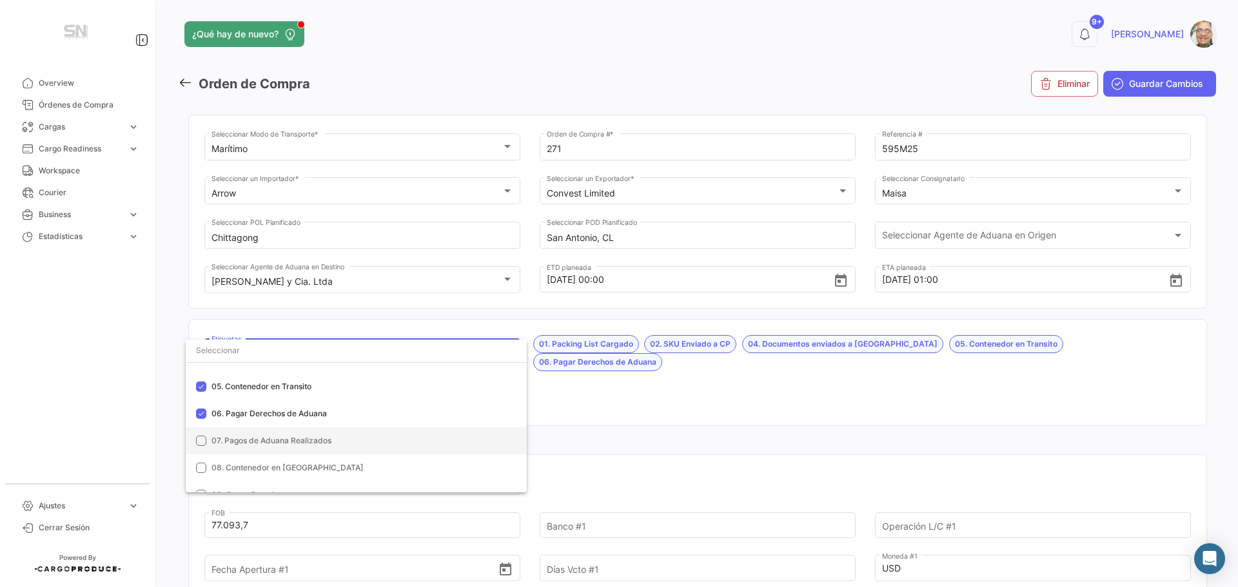
click at [206, 446] on mat-option "07. Pagos de Aduana Realizados" at bounding box center [356, 440] width 341 height 27
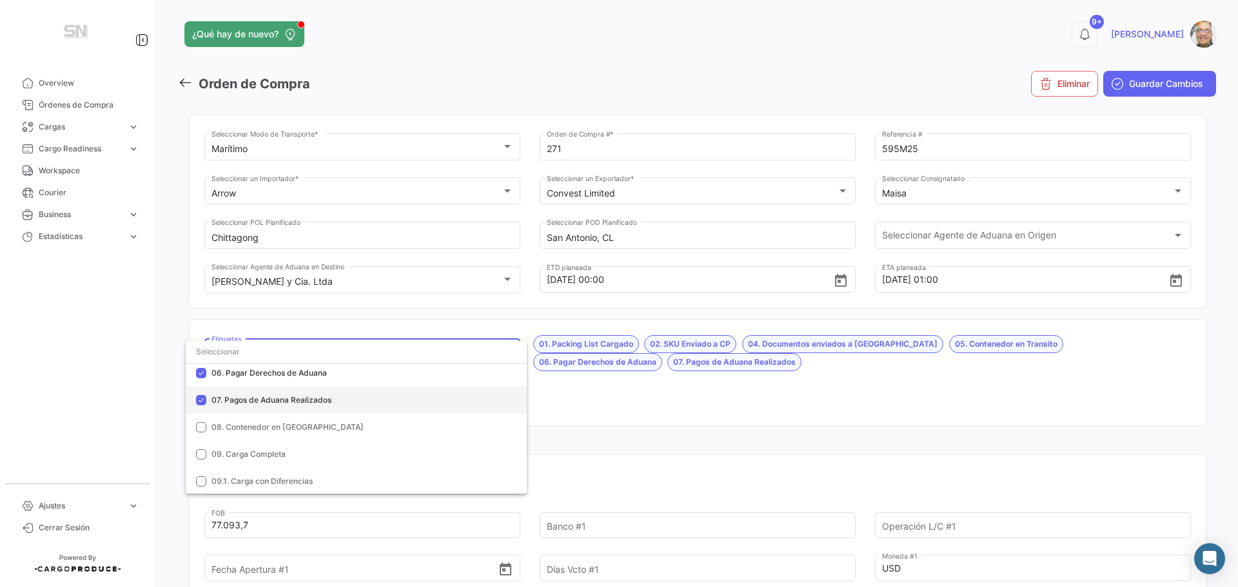
scroll to position [193, 0]
click at [629, 396] on div at bounding box center [619, 293] width 1238 height 587
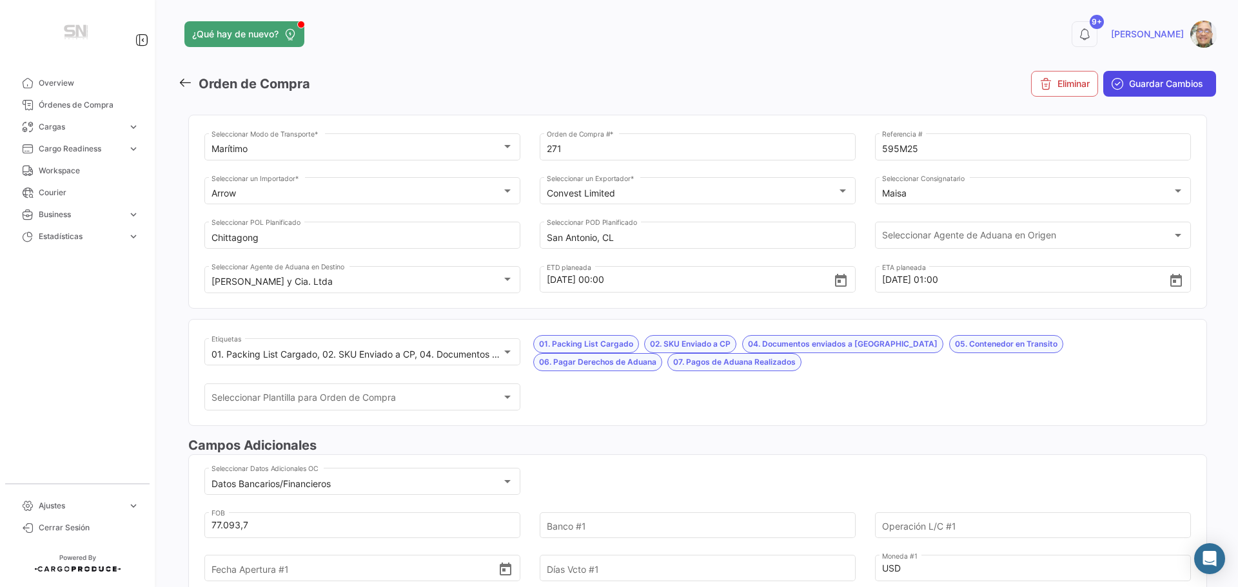
click at [1108, 92] on button "Guardar Cambios" at bounding box center [1159, 84] width 113 height 26
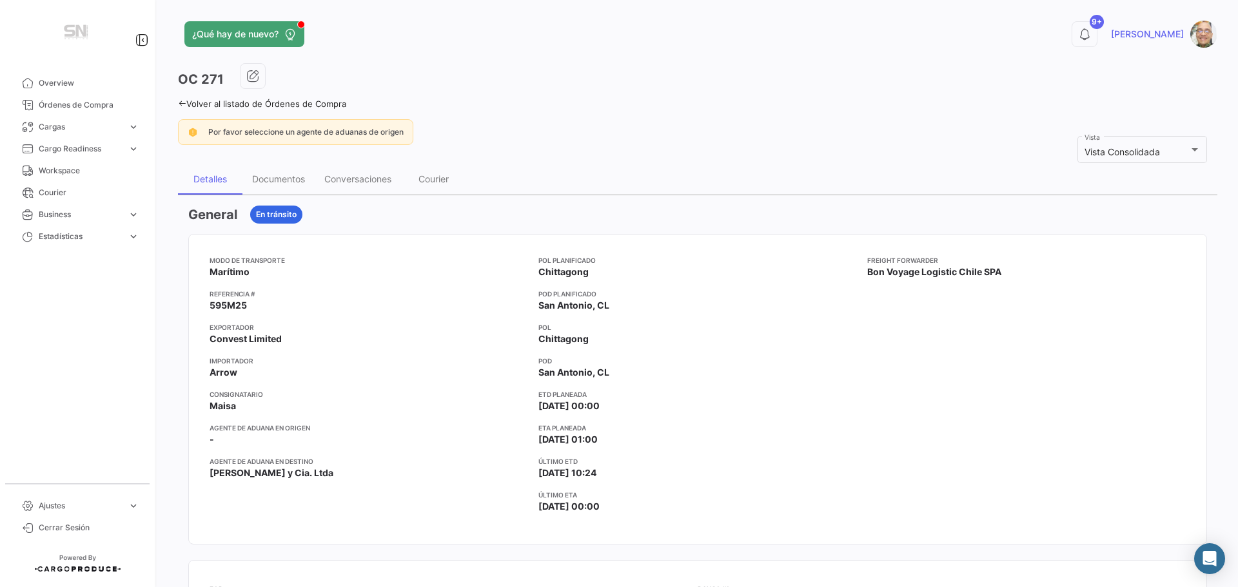
click at [182, 103] on icon at bounding box center [182, 103] width 8 height 8
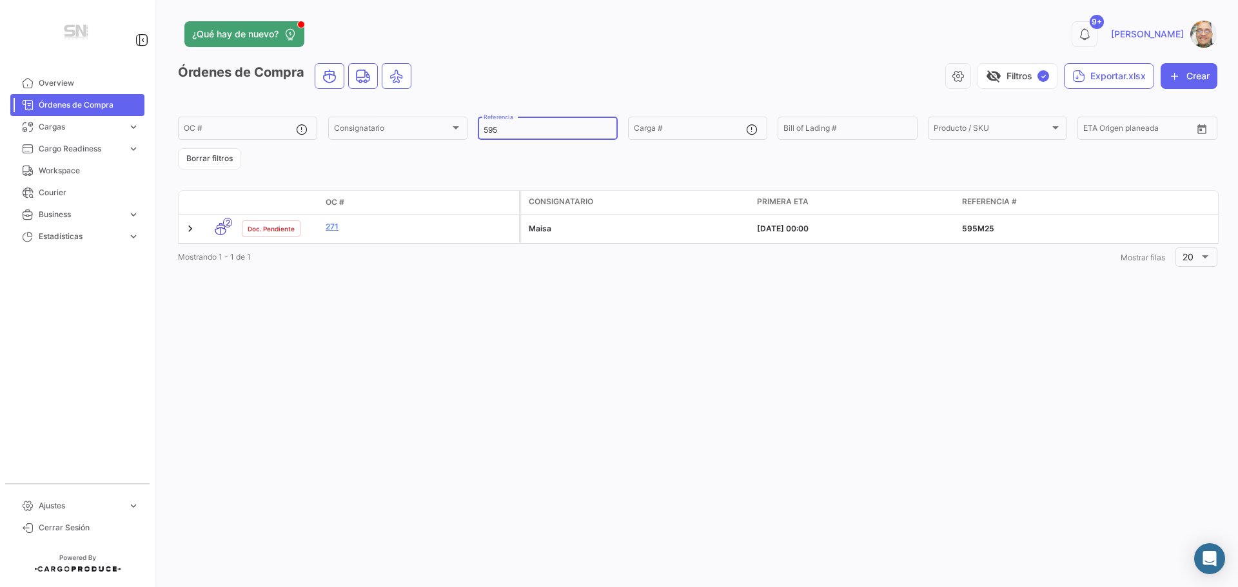
click at [509, 132] on input "595" at bounding box center [548, 130] width 128 height 9
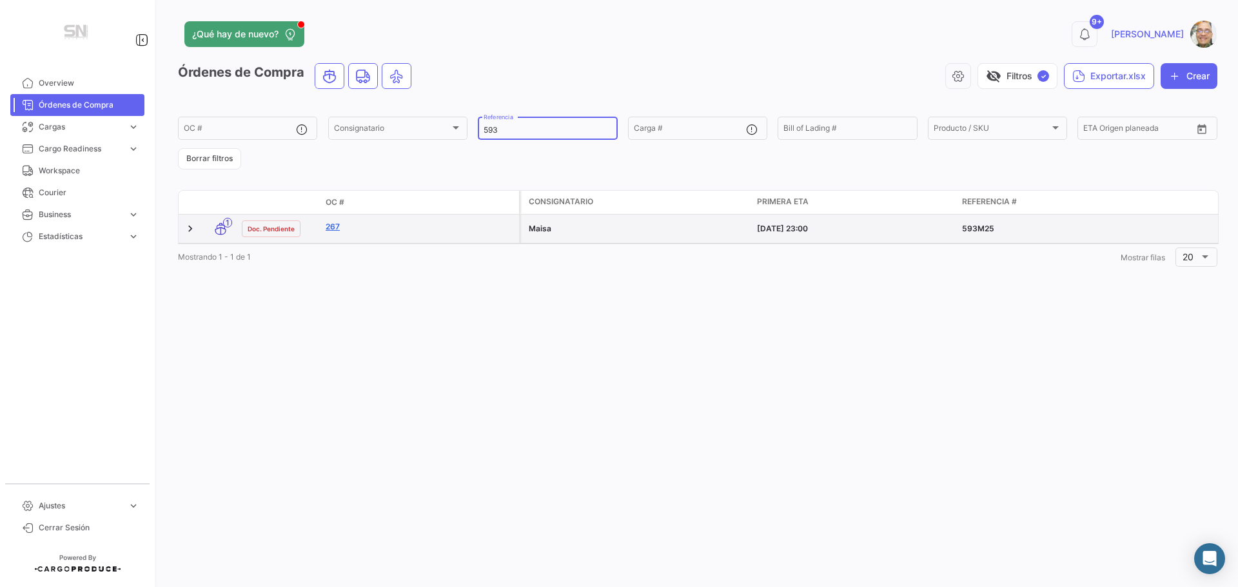
type input "593"
click at [348, 229] on link "267" at bounding box center [420, 227] width 188 height 12
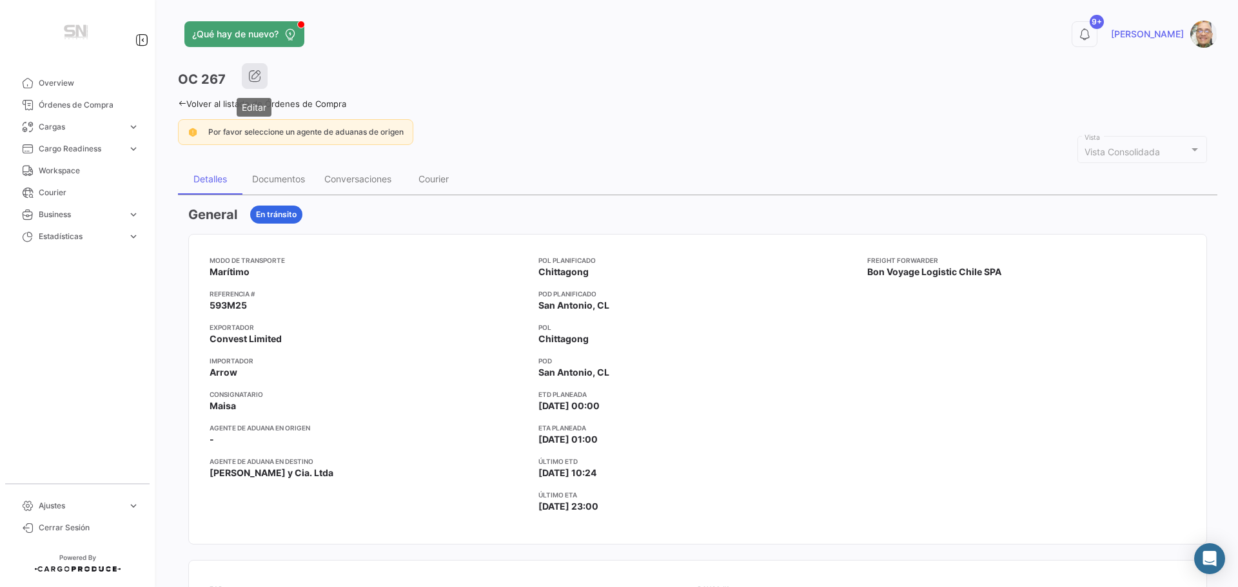
click at [262, 74] on button "button" at bounding box center [255, 76] width 26 height 26
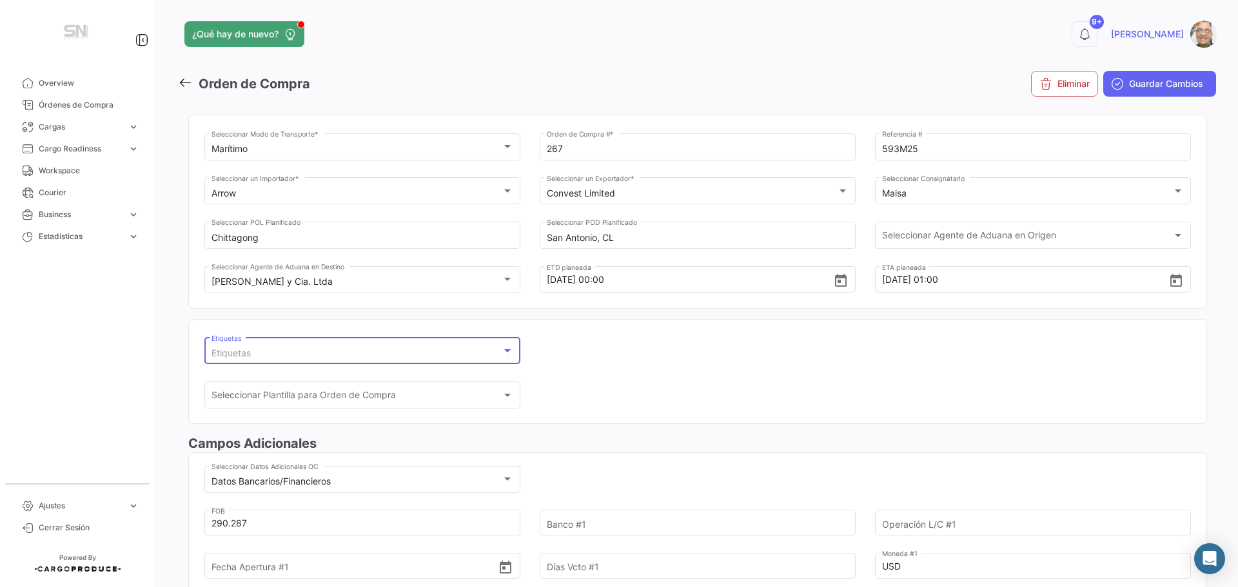
click at [504, 351] on div at bounding box center [507, 350] width 6 height 3
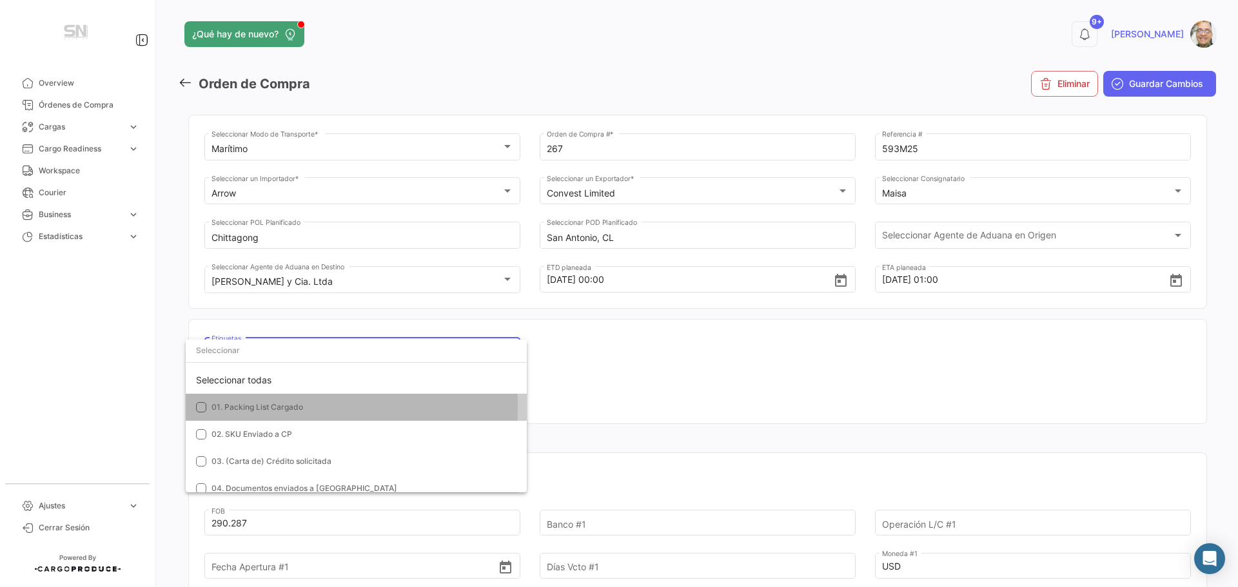
click at [197, 407] on mat-pseudo-checkbox at bounding box center [201, 407] width 10 height 10
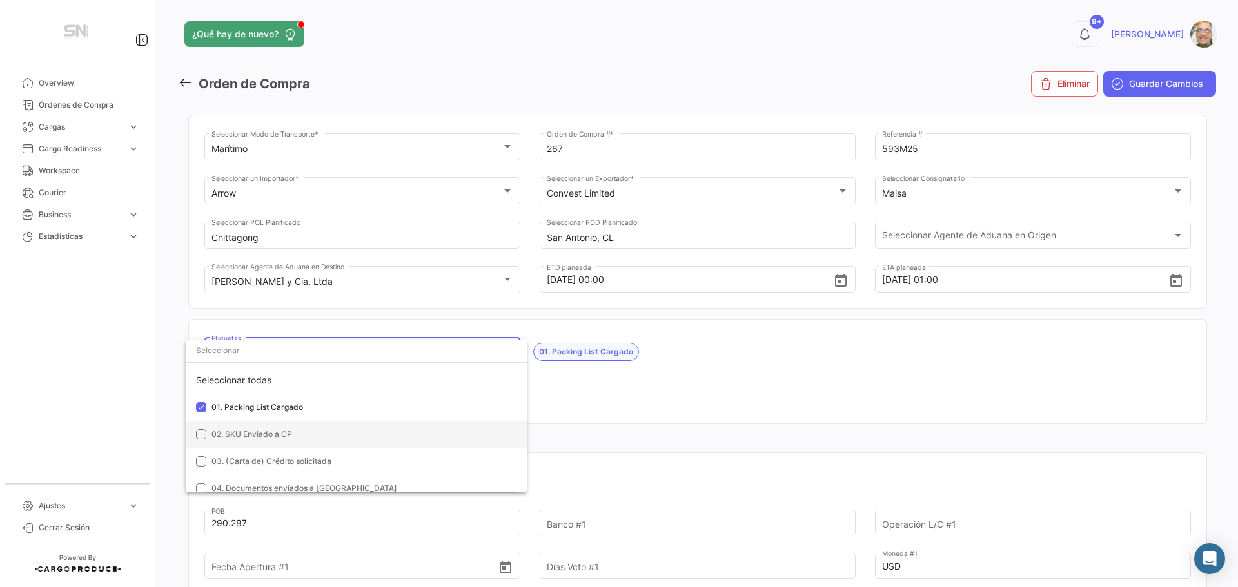
click at [198, 432] on mat-pseudo-checkbox at bounding box center [201, 434] width 10 height 10
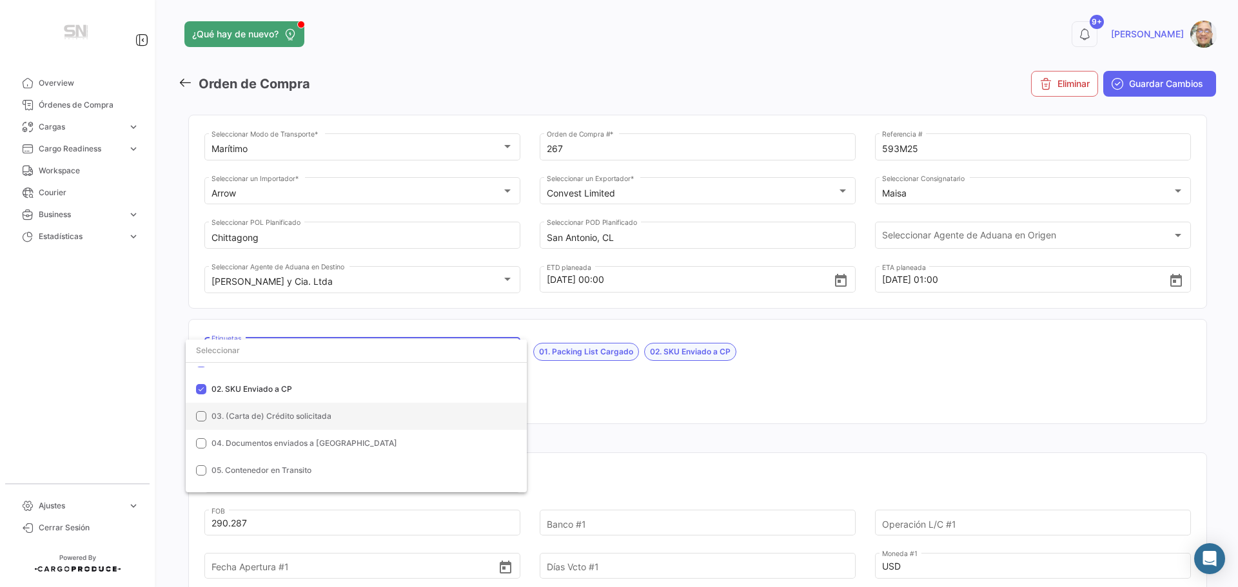
scroll to position [64, 0]
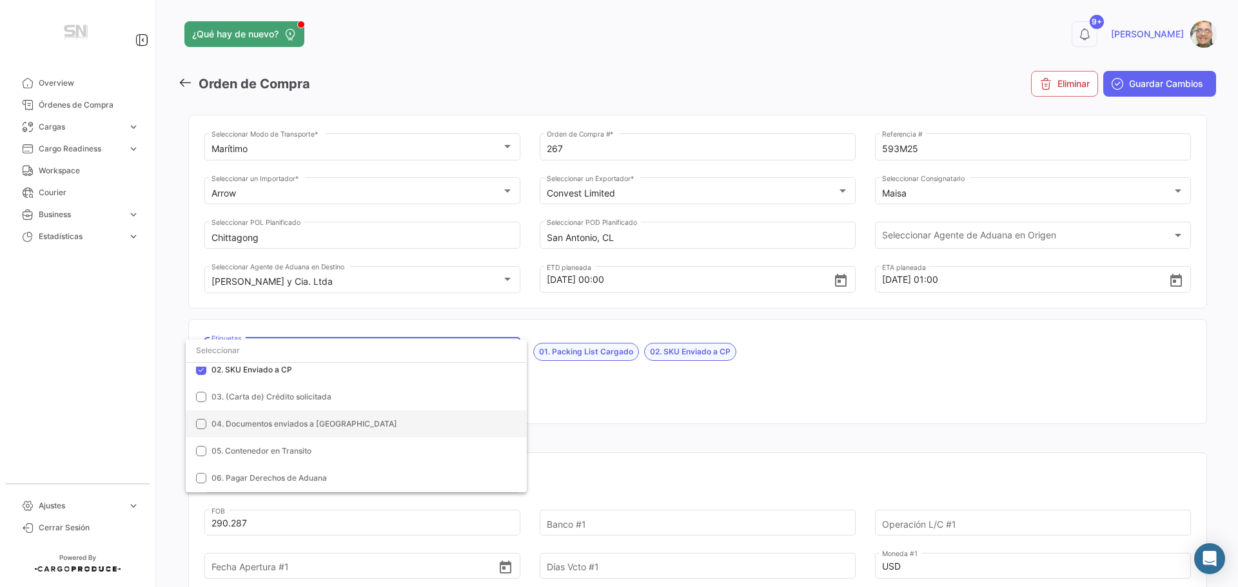
click at [202, 425] on mat-pseudo-checkbox at bounding box center [201, 424] width 10 height 10
click at [201, 451] on mat-pseudo-checkbox at bounding box center [201, 451] width 10 height 10
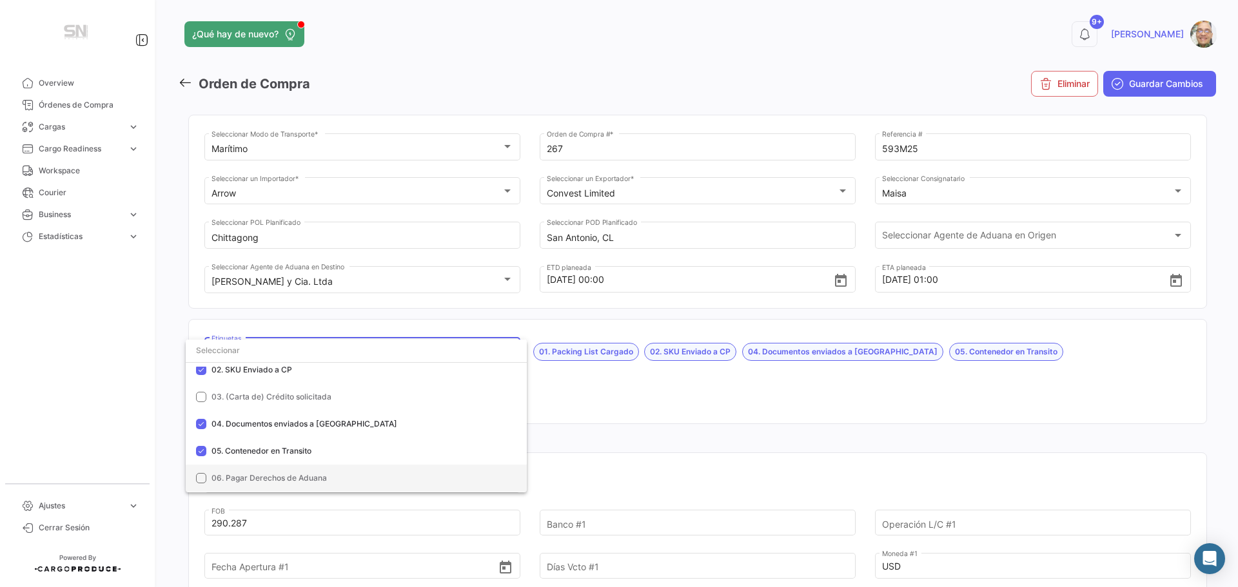
click at [197, 476] on mat-pseudo-checkbox at bounding box center [201, 478] width 10 height 10
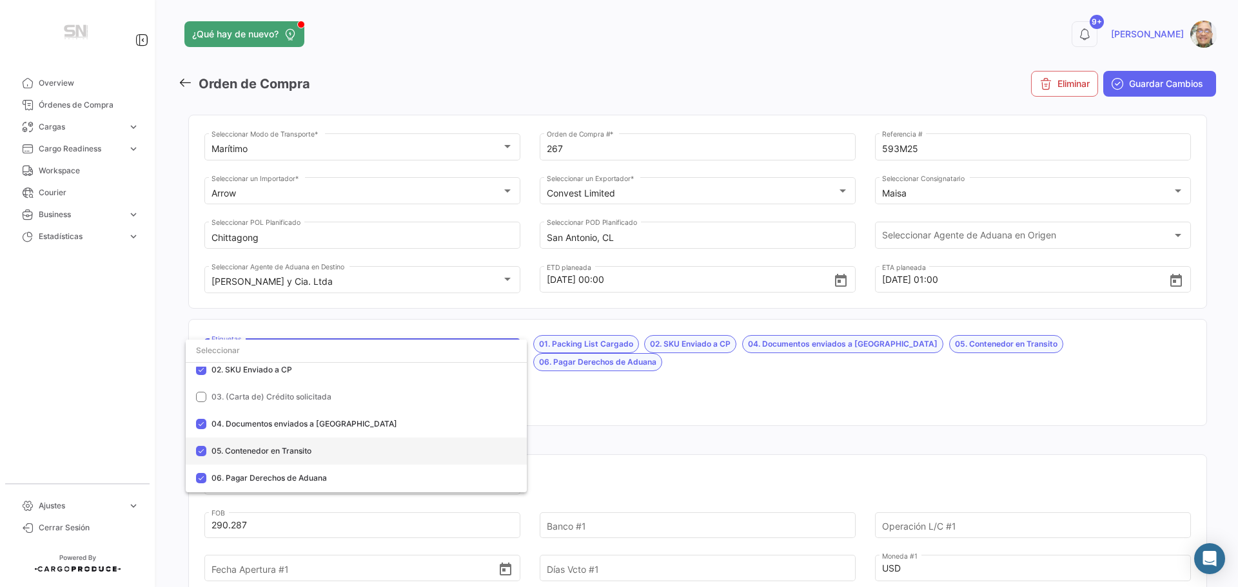
scroll to position [129, 0]
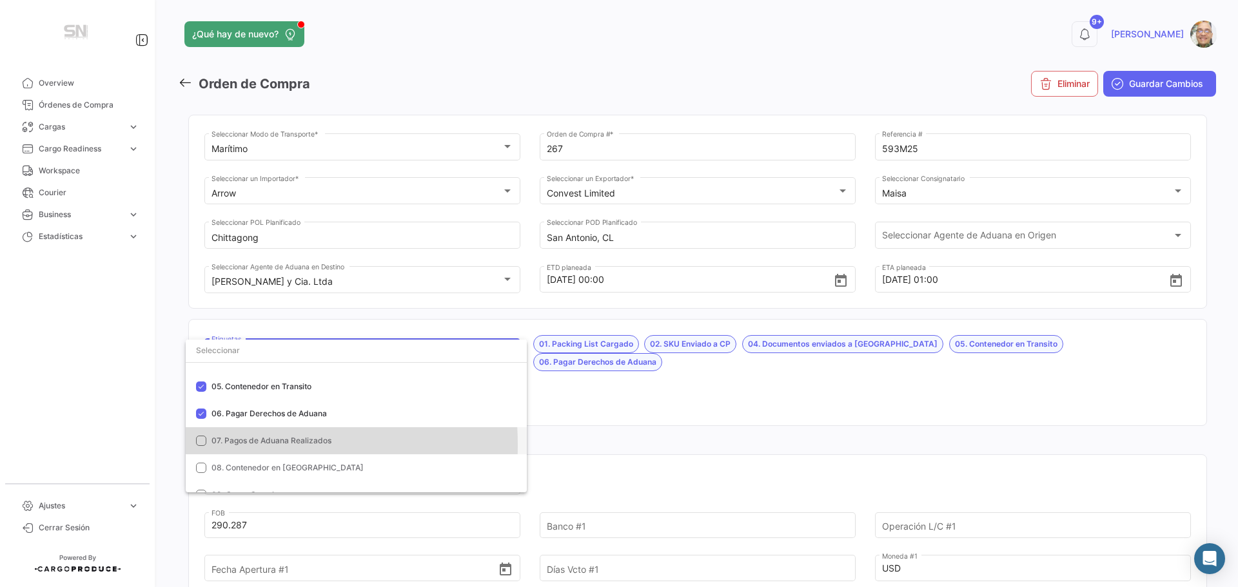
click at [201, 446] on mat-pseudo-checkbox at bounding box center [201, 441] width 10 height 10
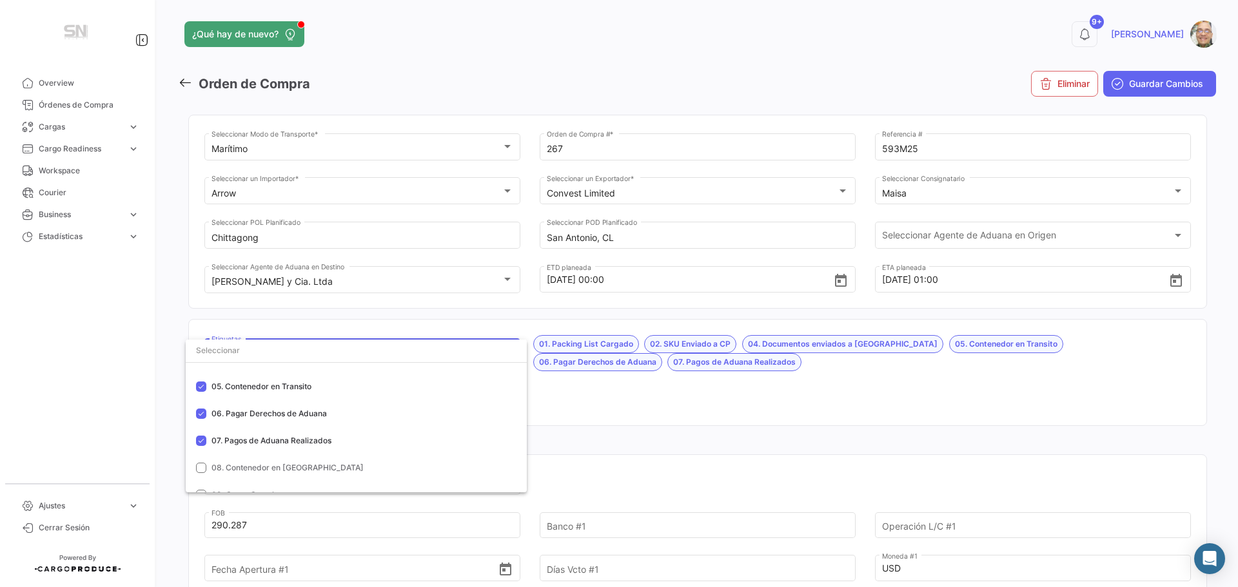
click at [614, 408] on div at bounding box center [619, 293] width 1238 height 587
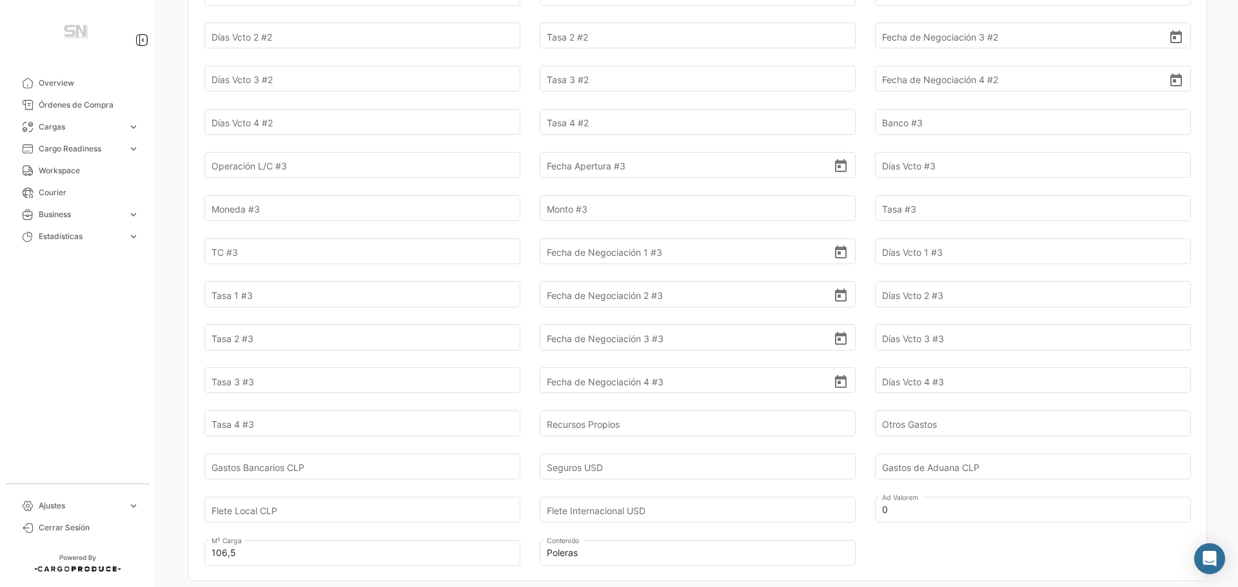
scroll to position [967, 0]
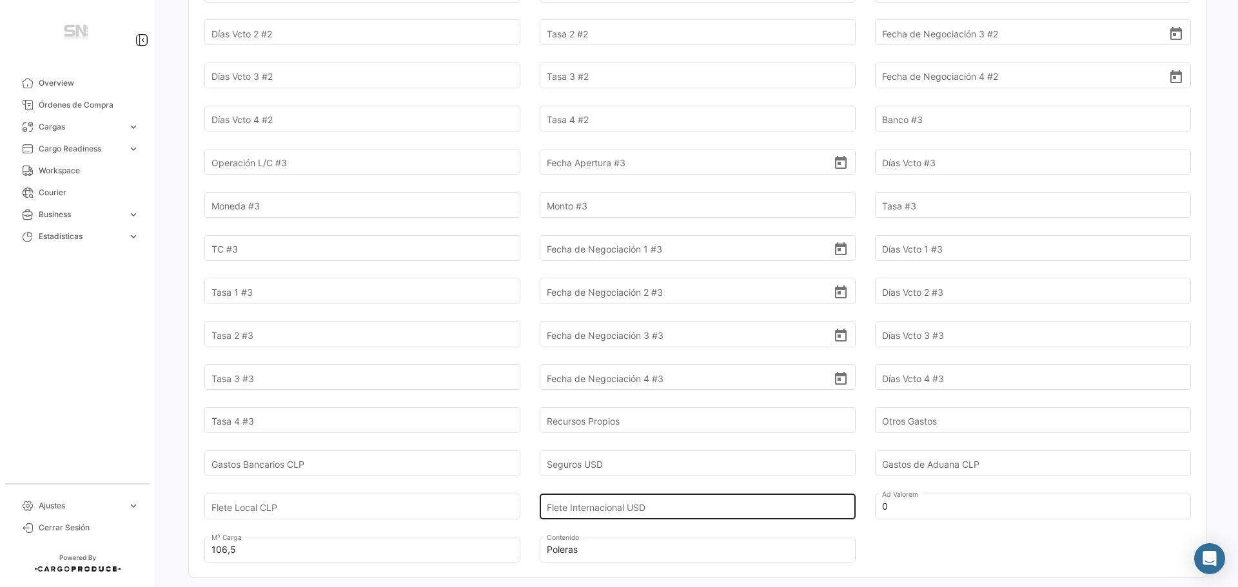
click at [594, 506] on input "Flete Internacional USD" at bounding box center [690, 506] width 287 height 45
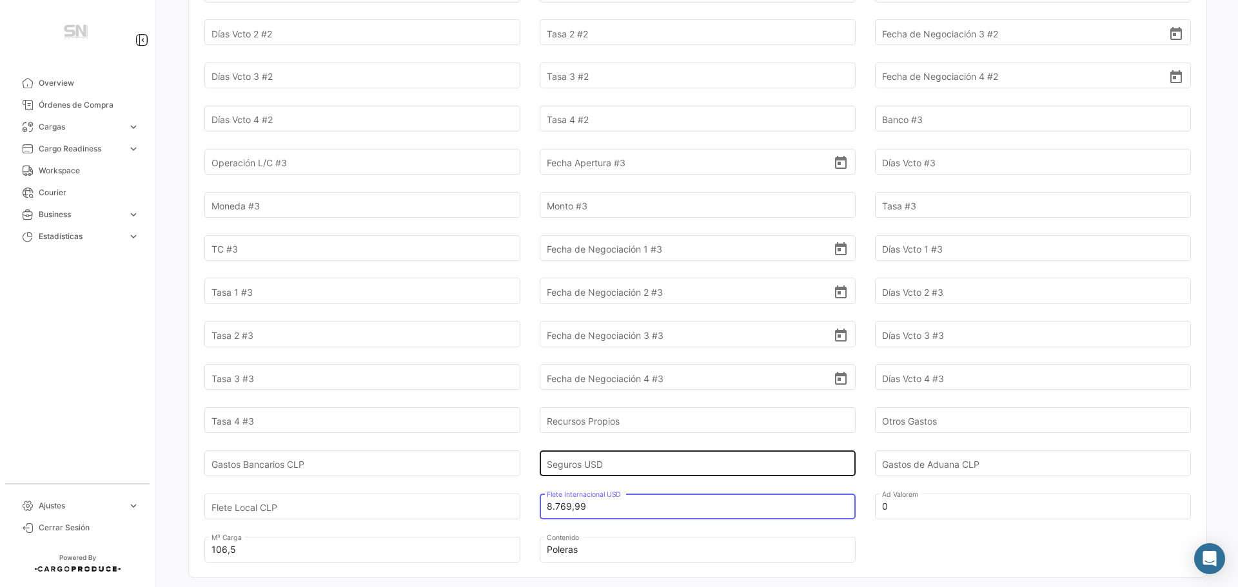
type input "8.769,99"
click at [613, 466] on input "Seguros USD" at bounding box center [690, 463] width 287 height 45
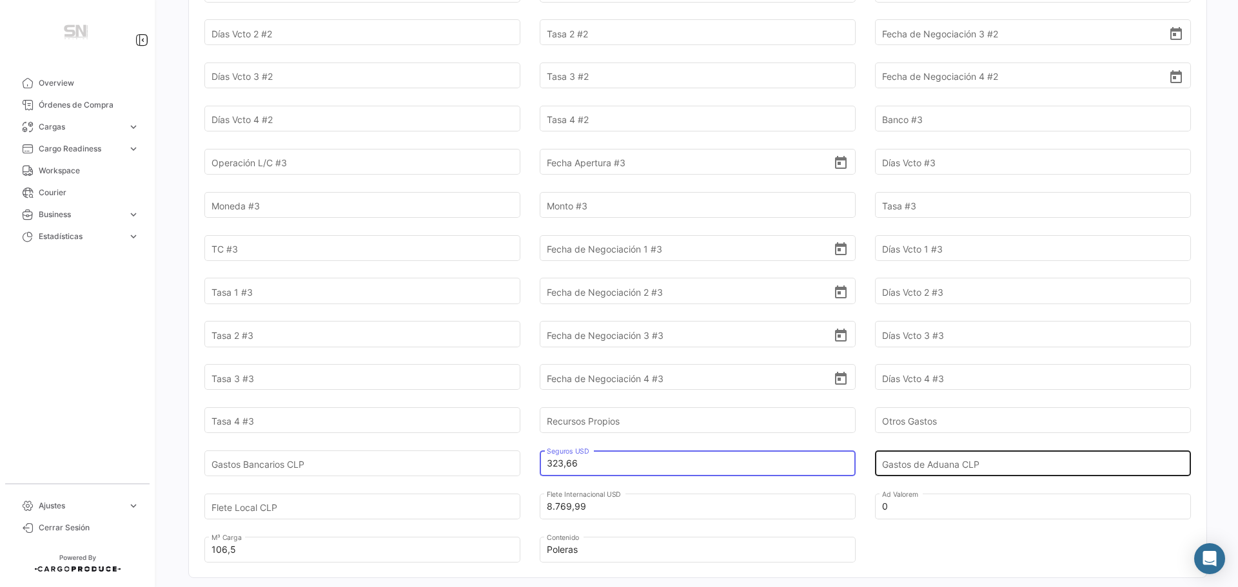
type input "323,66"
click at [892, 466] on input "Gastos de Aduana CLP" at bounding box center [1025, 463] width 287 height 45
click at [923, 469] on input "Gastos de Aduana CLP" at bounding box center [1025, 463] width 287 height 45
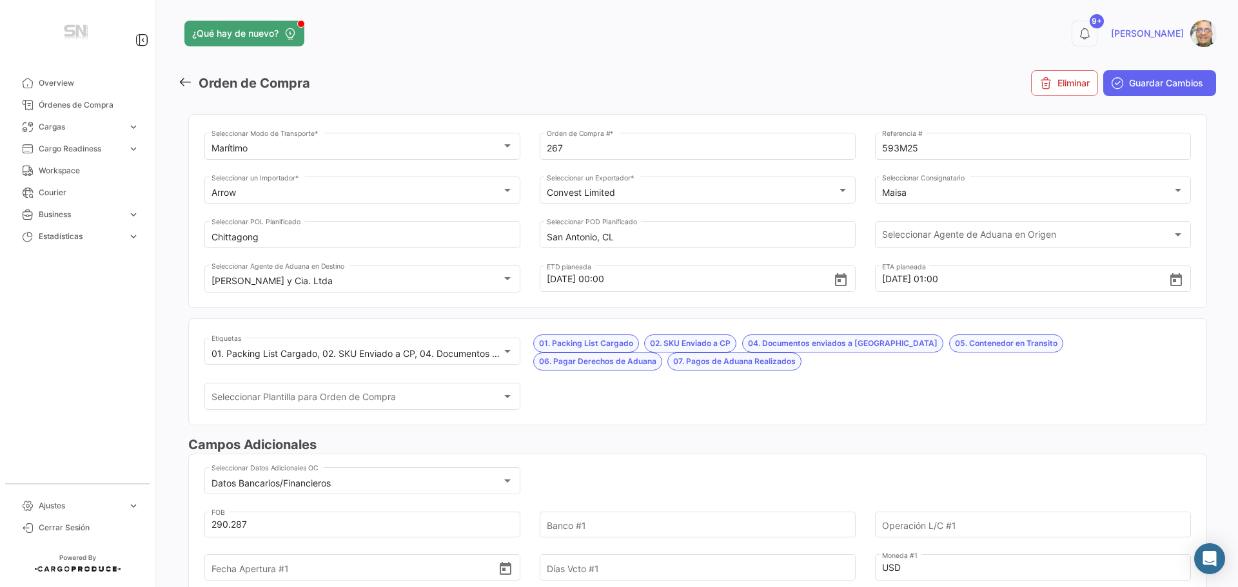
scroll to position [0, 0]
type input "523.470"
click at [1164, 86] on span "Guardar Cambios" at bounding box center [1166, 83] width 74 height 13
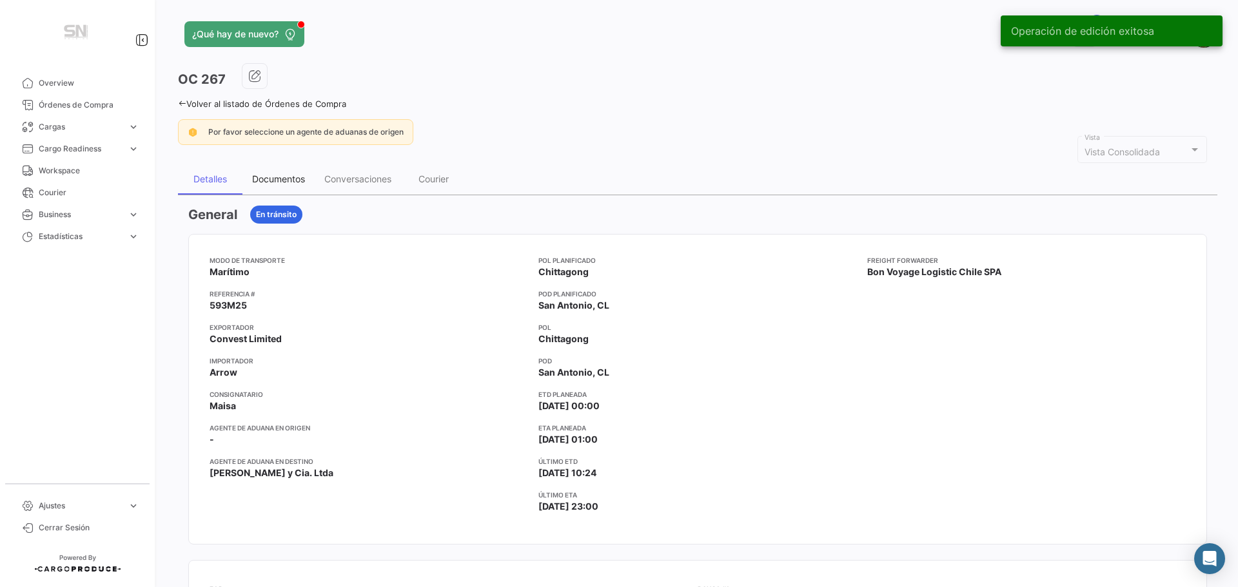
click at [284, 173] on div "Documentos" at bounding box center [278, 178] width 53 height 11
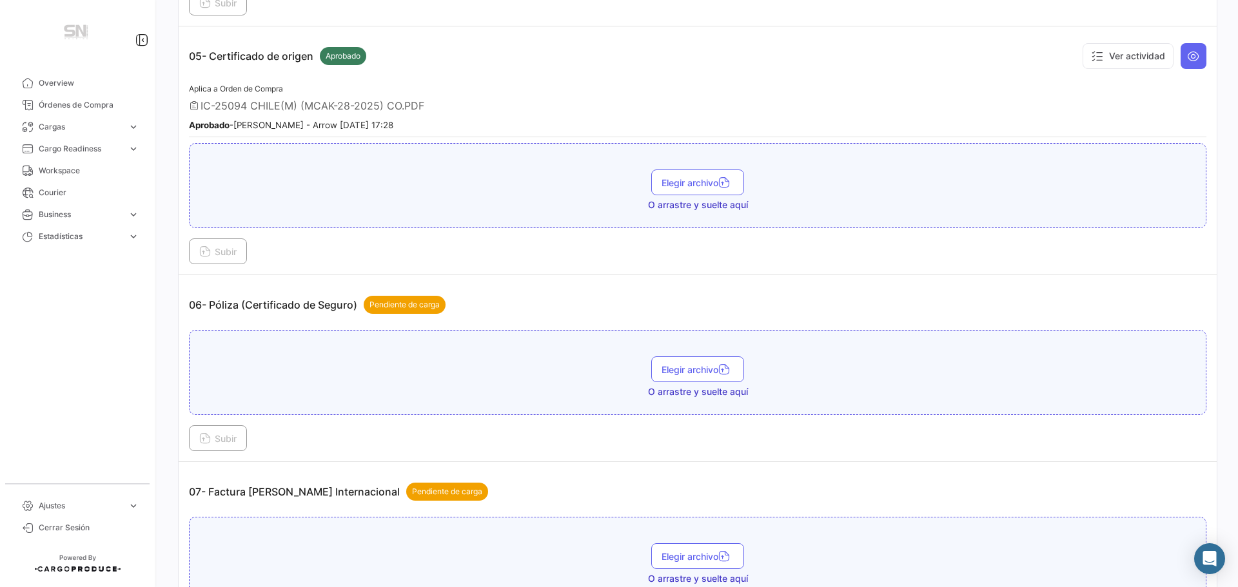
scroll to position [1225, 0]
click at [224, 436] on span "Subir" at bounding box center [217, 438] width 37 height 11
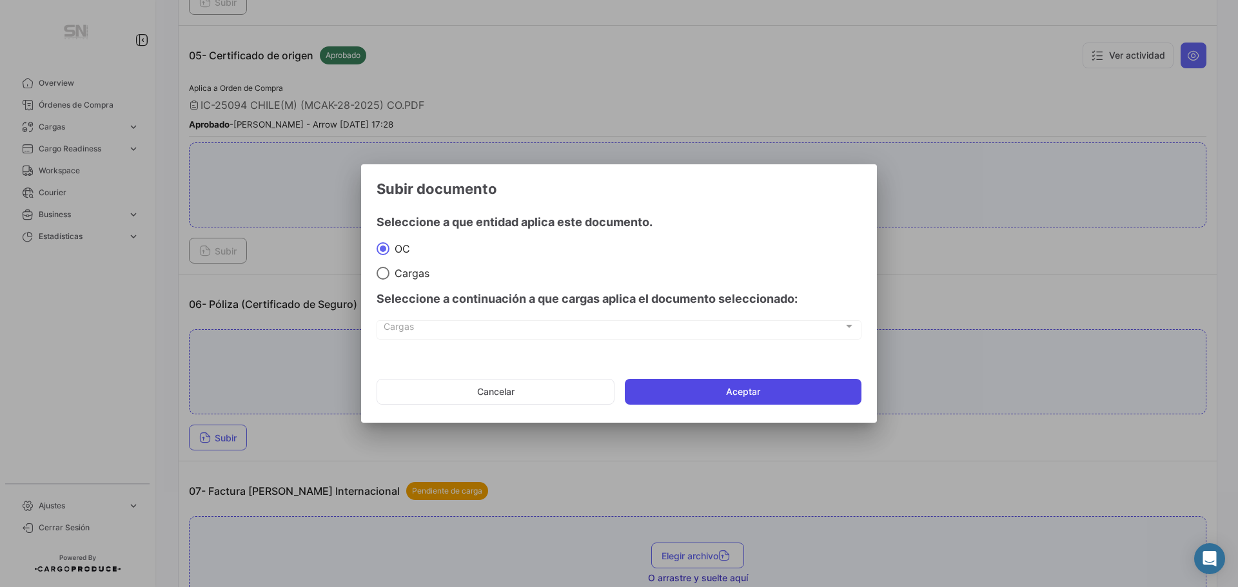
click at [660, 391] on button "Aceptar" at bounding box center [743, 392] width 237 height 26
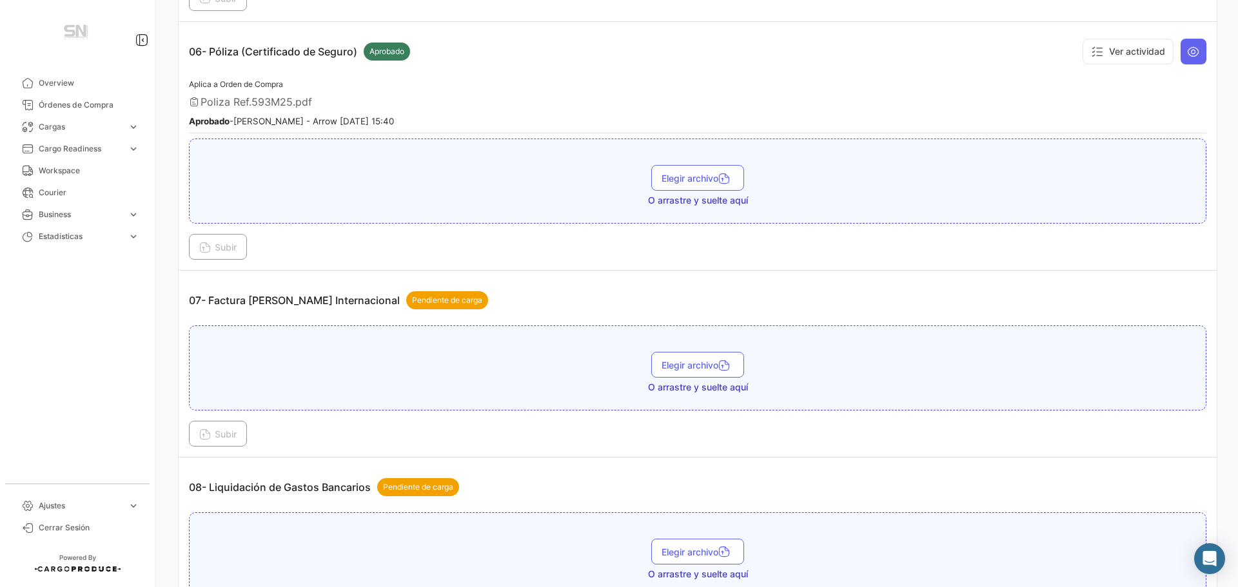
scroll to position [1483, 0]
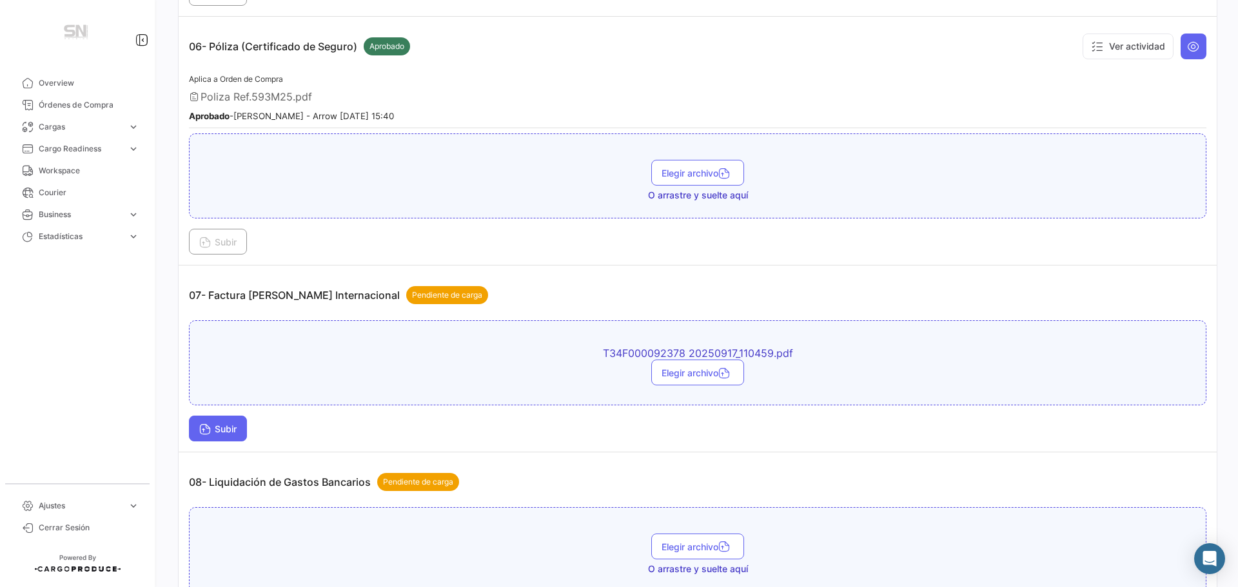
click at [211, 424] on span "Subir" at bounding box center [217, 429] width 37 height 11
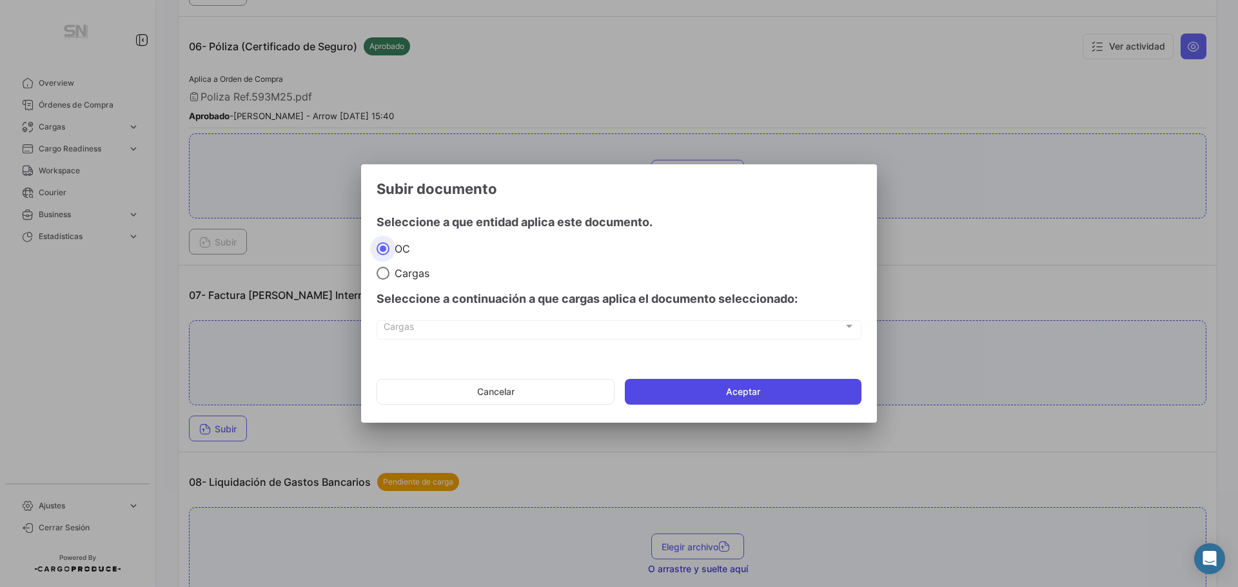
click at [781, 405] on button "Aceptar" at bounding box center [743, 392] width 237 height 26
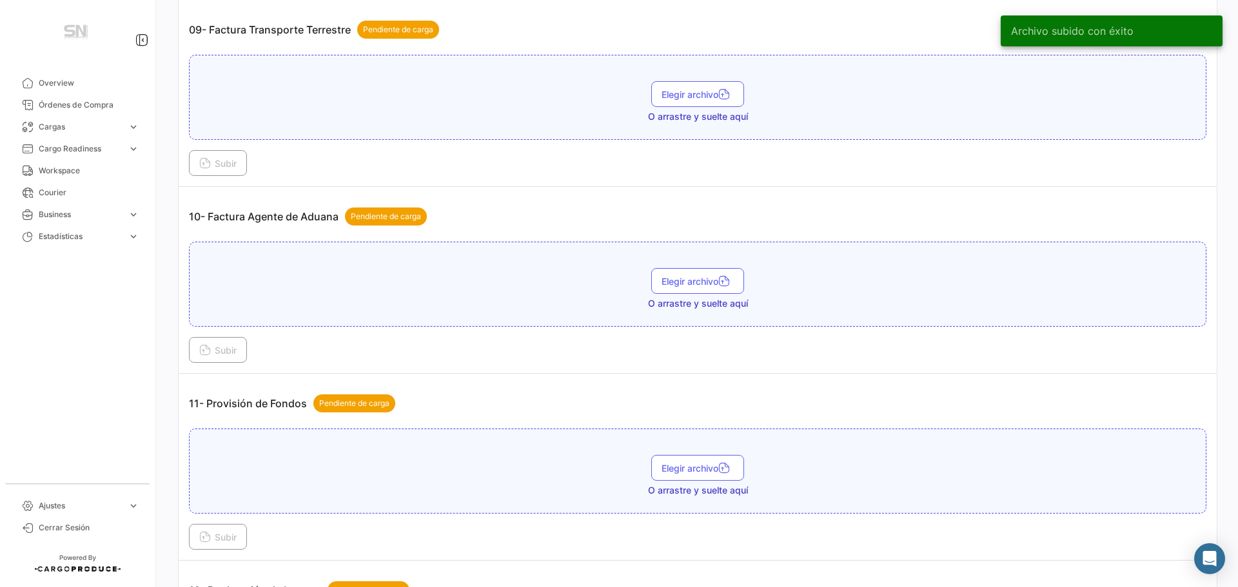
scroll to position [2128, 0]
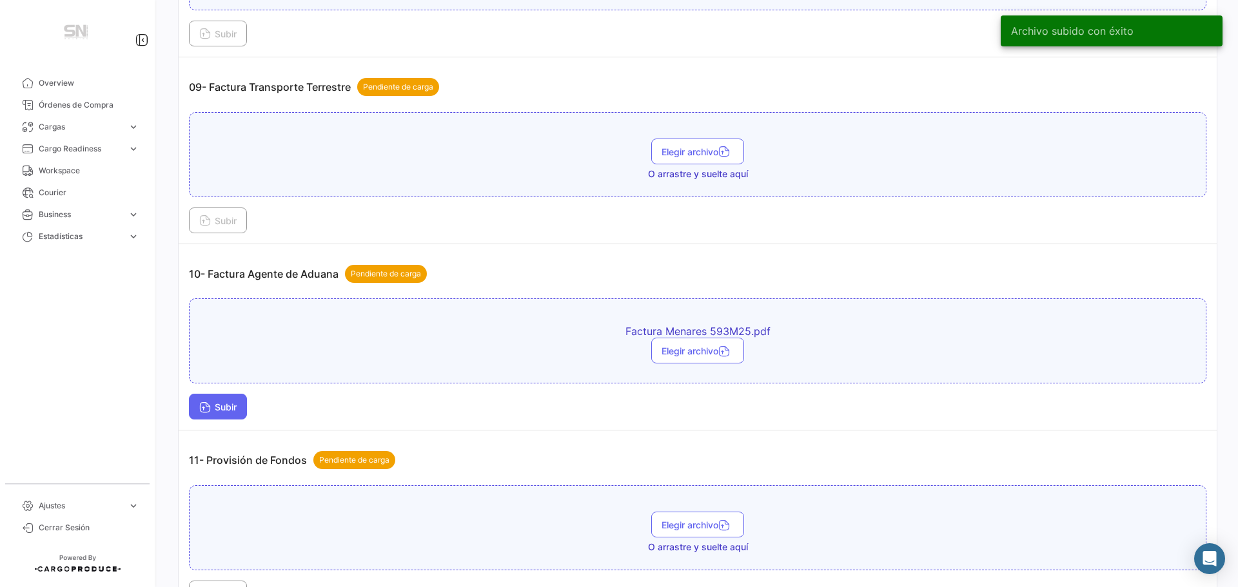
click at [192, 408] on button "Subir" at bounding box center [218, 407] width 58 height 26
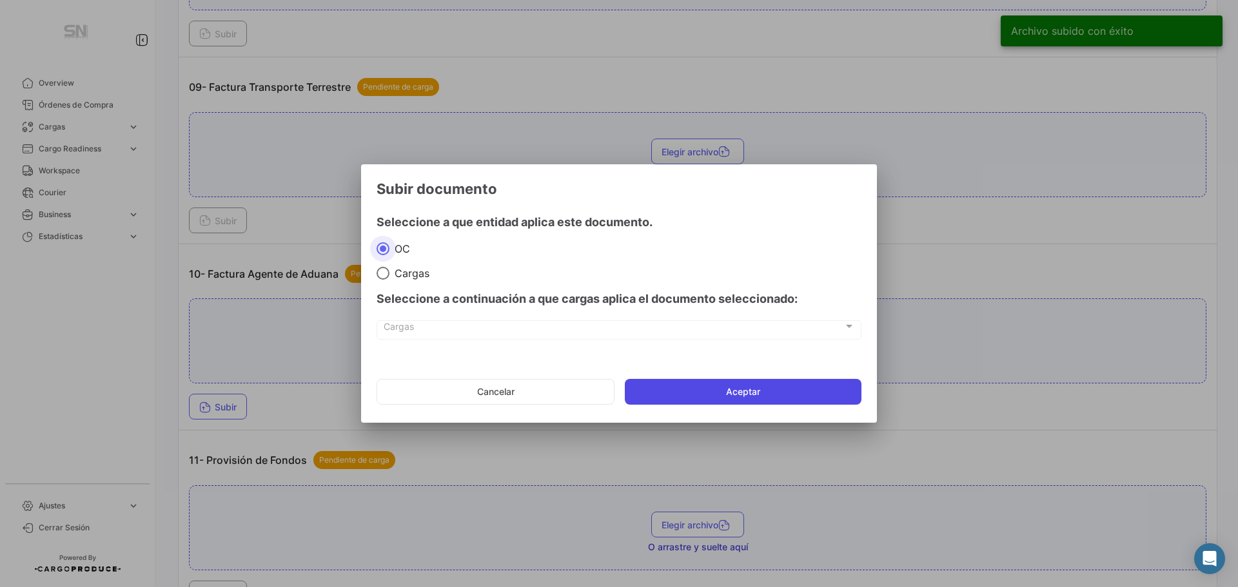
click at [663, 387] on button "Aceptar" at bounding box center [743, 392] width 237 height 26
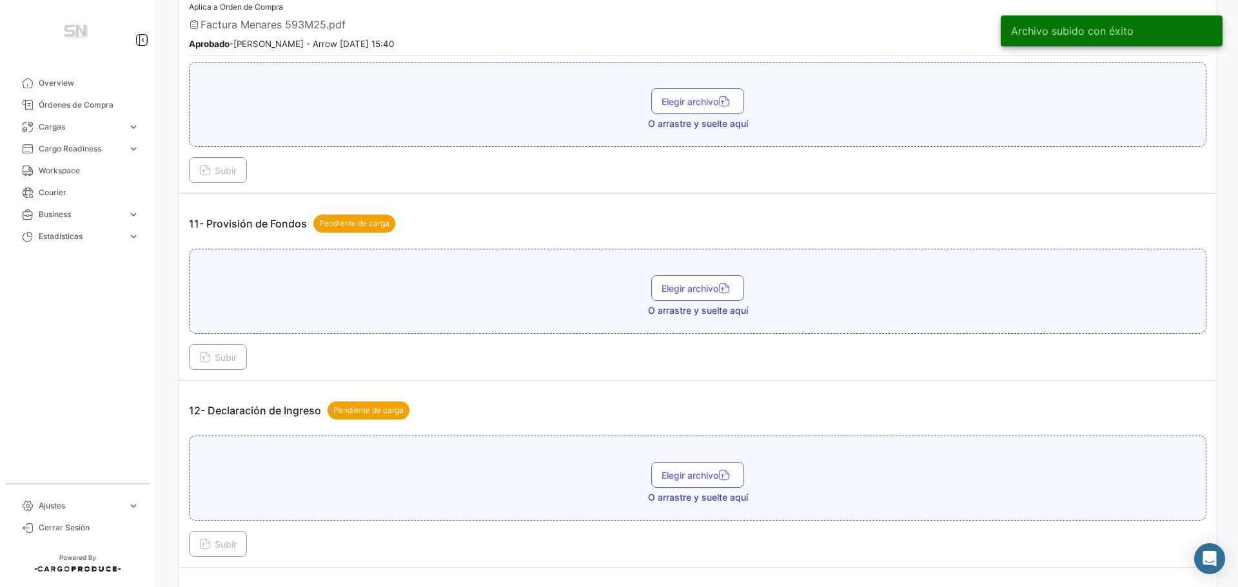
scroll to position [2450, 0]
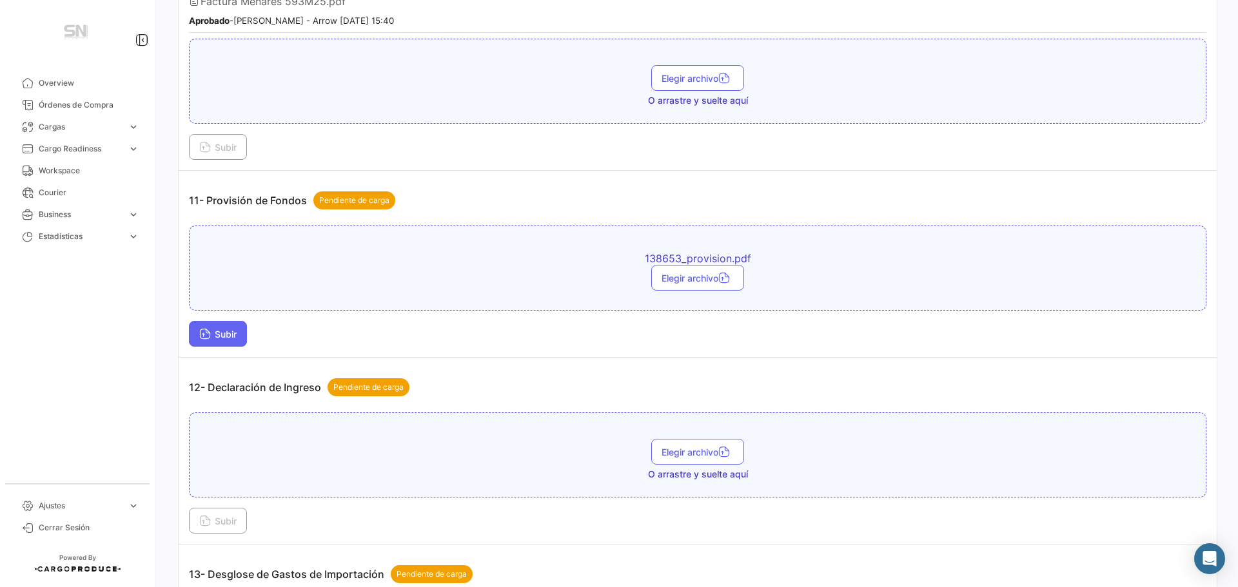
click at [224, 331] on span "Subir" at bounding box center [217, 334] width 37 height 11
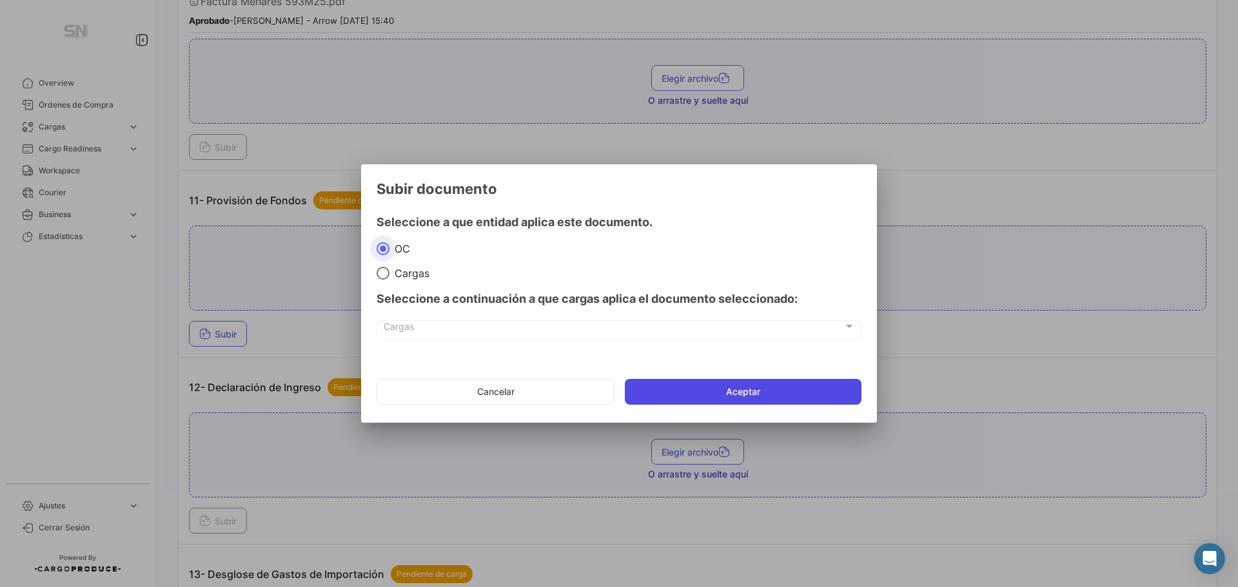
click at [657, 389] on button "Aceptar" at bounding box center [743, 392] width 237 height 26
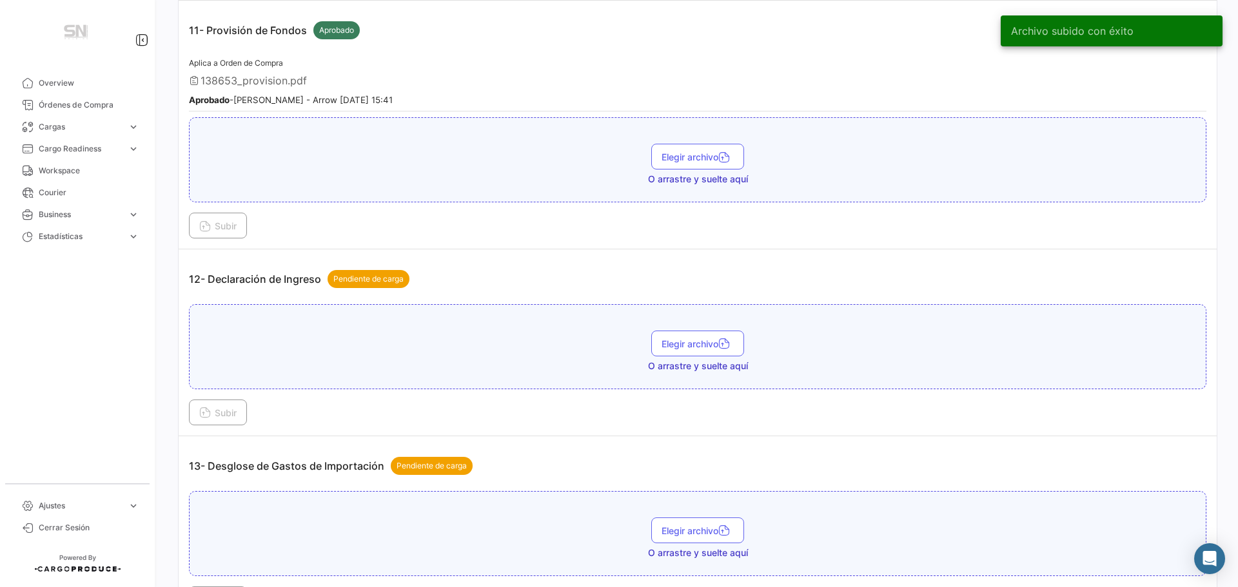
scroll to position [2644, 0]
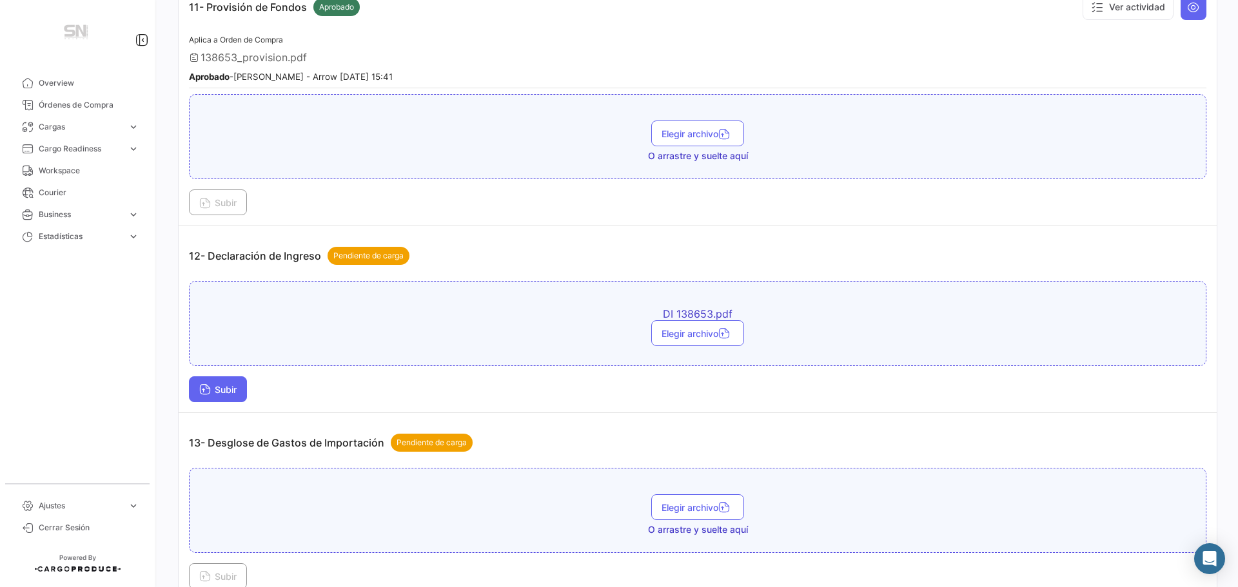
click at [234, 388] on span "Subir" at bounding box center [217, 389] width 37 height 11
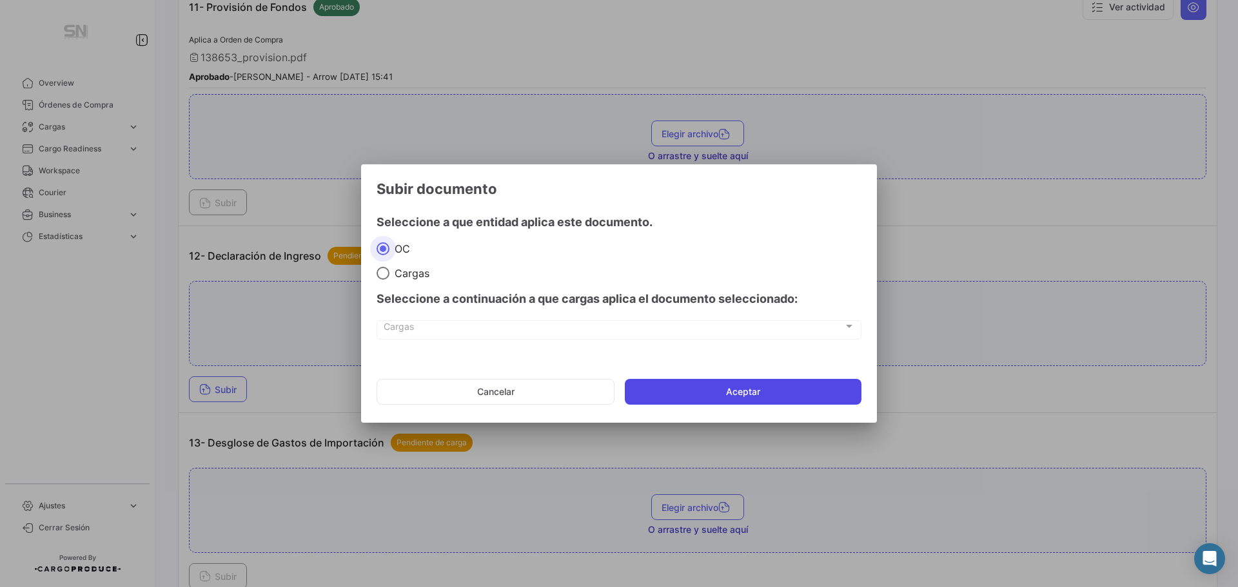
click at [693, 389] on button "Aceptar" at bounding box center [743, 392] width 237 height 26
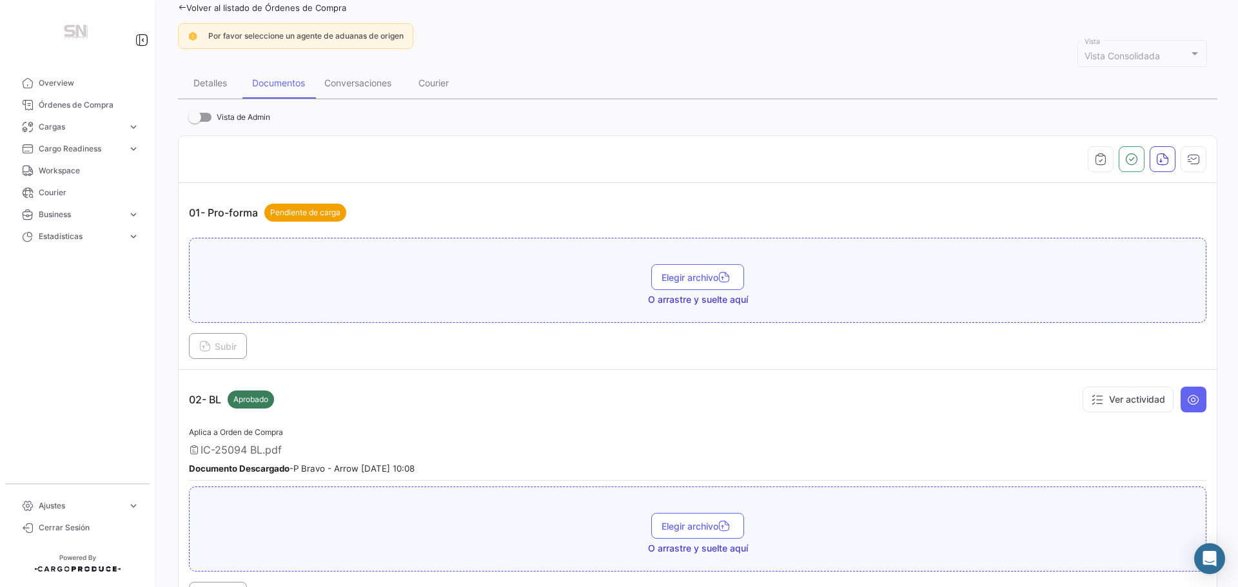
scroll to position [0, 0]
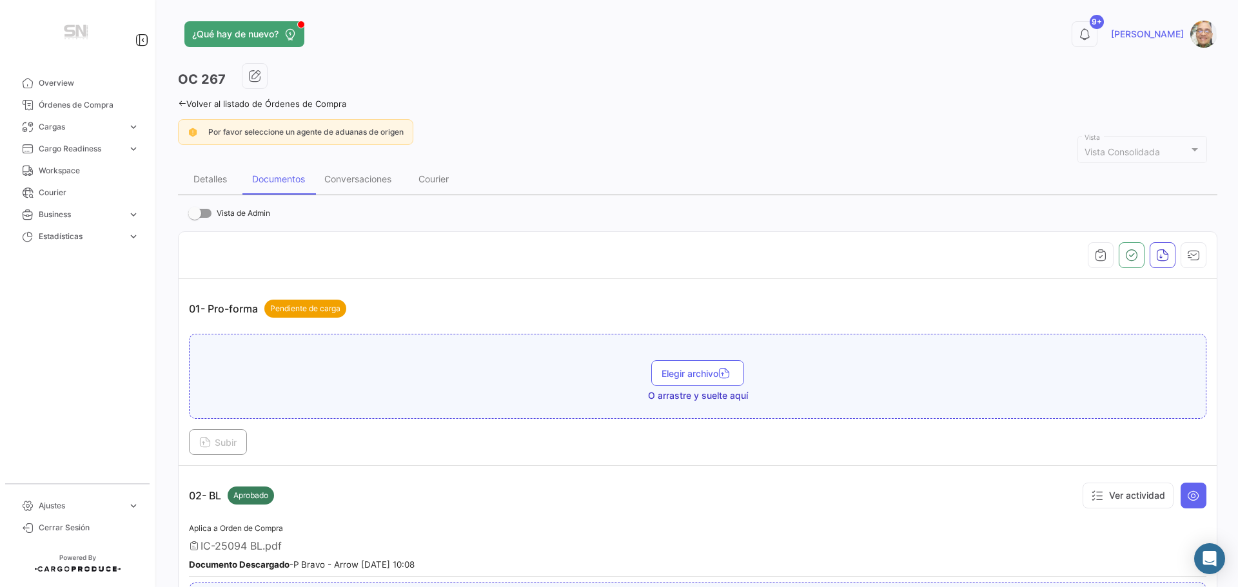
click at [178, 104] on icon at bounding box center [182, 103] width 8 height 8
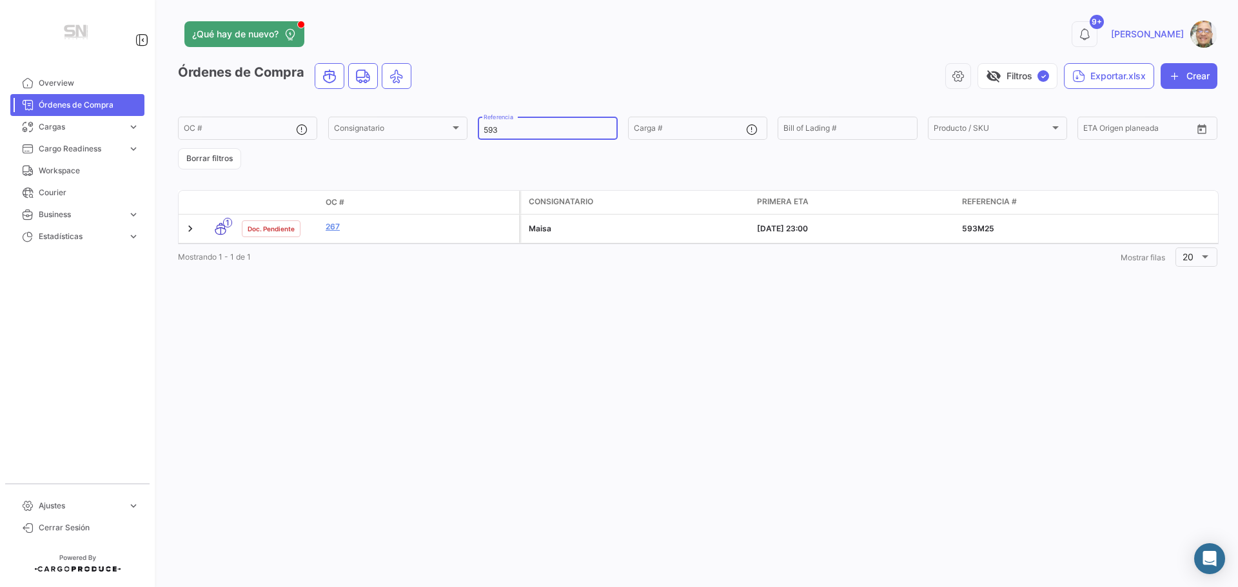
click at [535, 133] on input "593" at bounding box center [548, 130] width 128 height 9
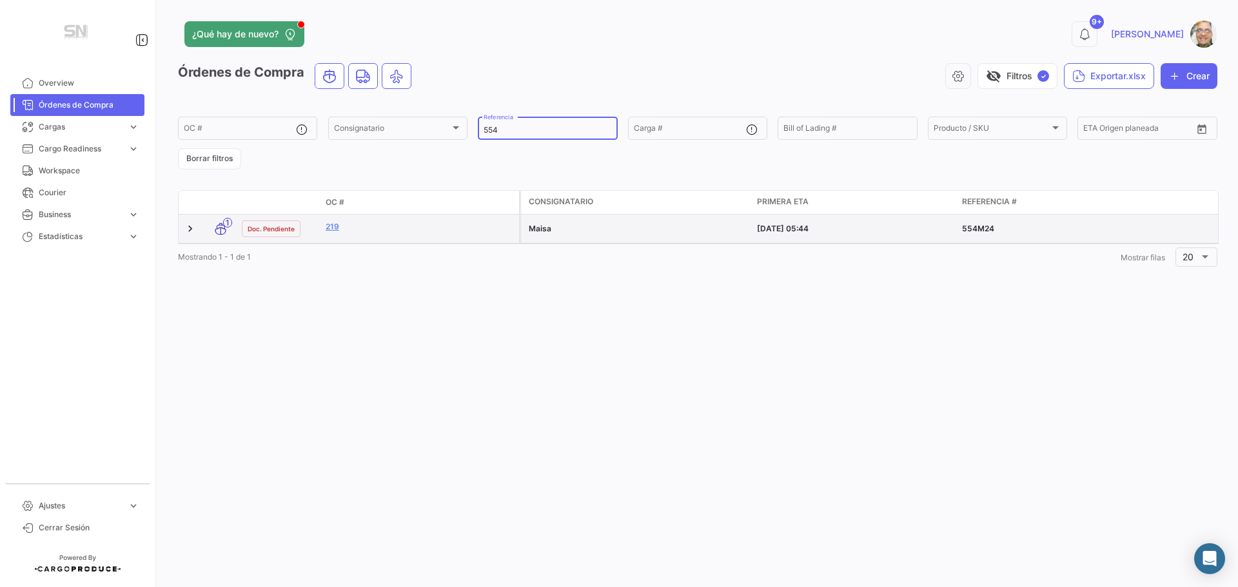
type input "554"
click at [387, 239] on datatable-body-cell "219" at bounding box center [419, 229] width 199 height 28
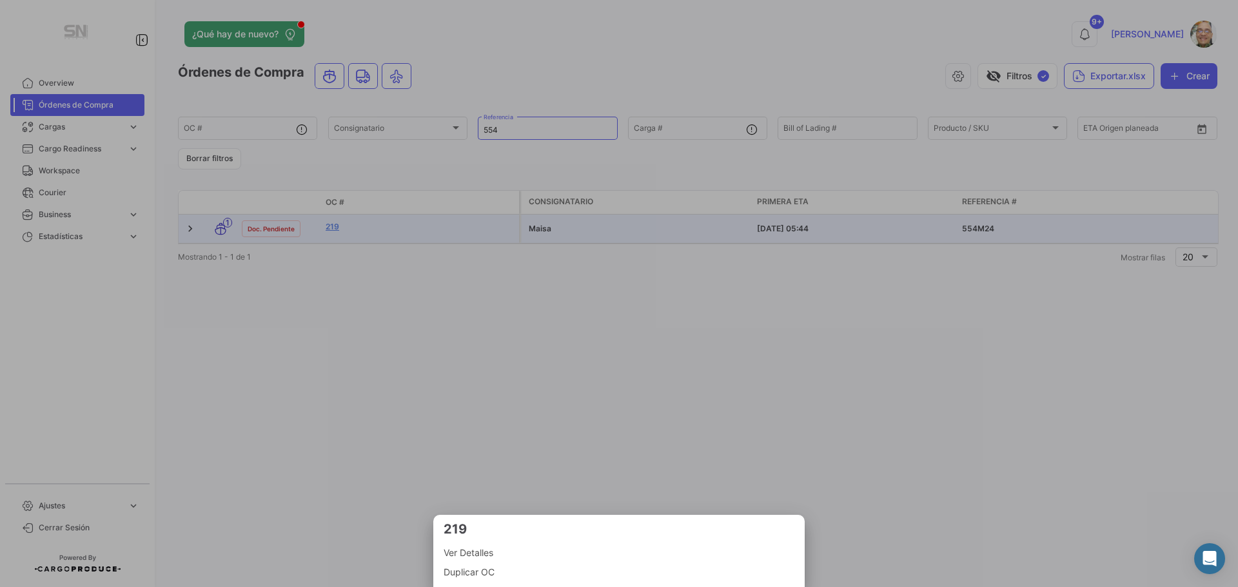
click at [479, 555] on span "Ver Detalles" at bounding box center [619, 552] width 351 height 15
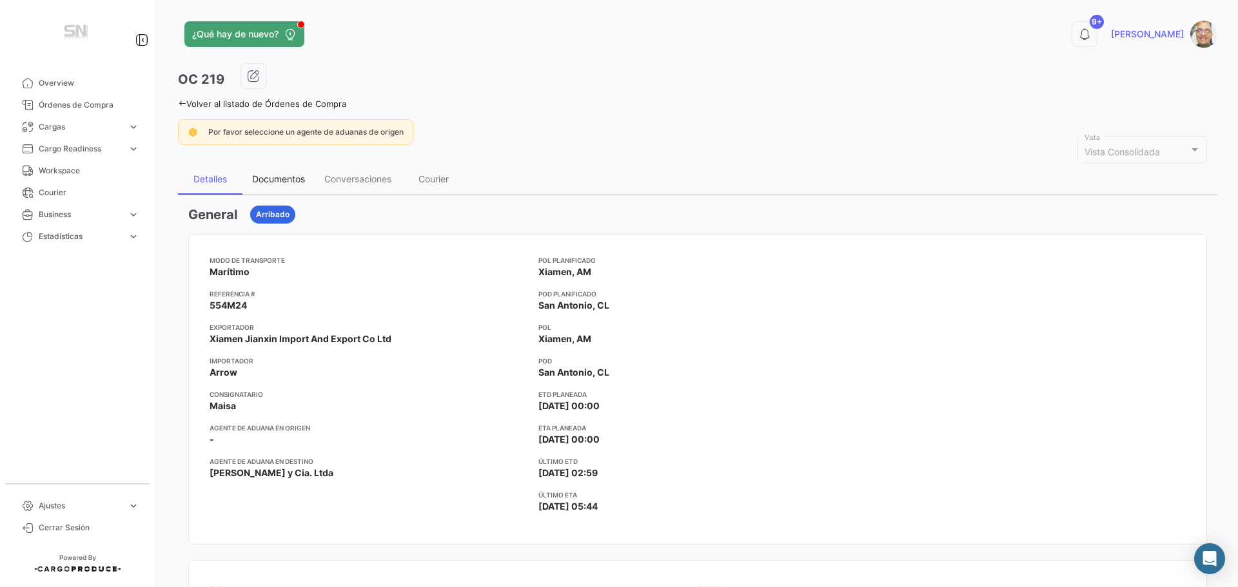
click at [297, 173] on div "Documentos" at bounding box center [278, 178] width 53 height 11
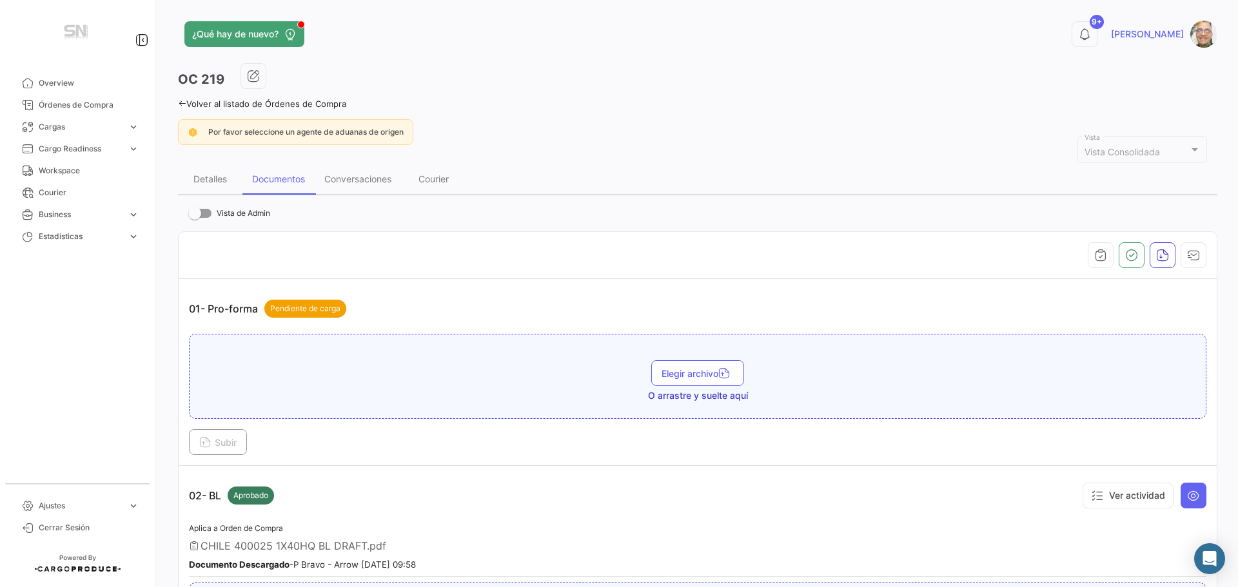
click at [181, 101] on icon at bounding box center [182, 103] width 8 height 8
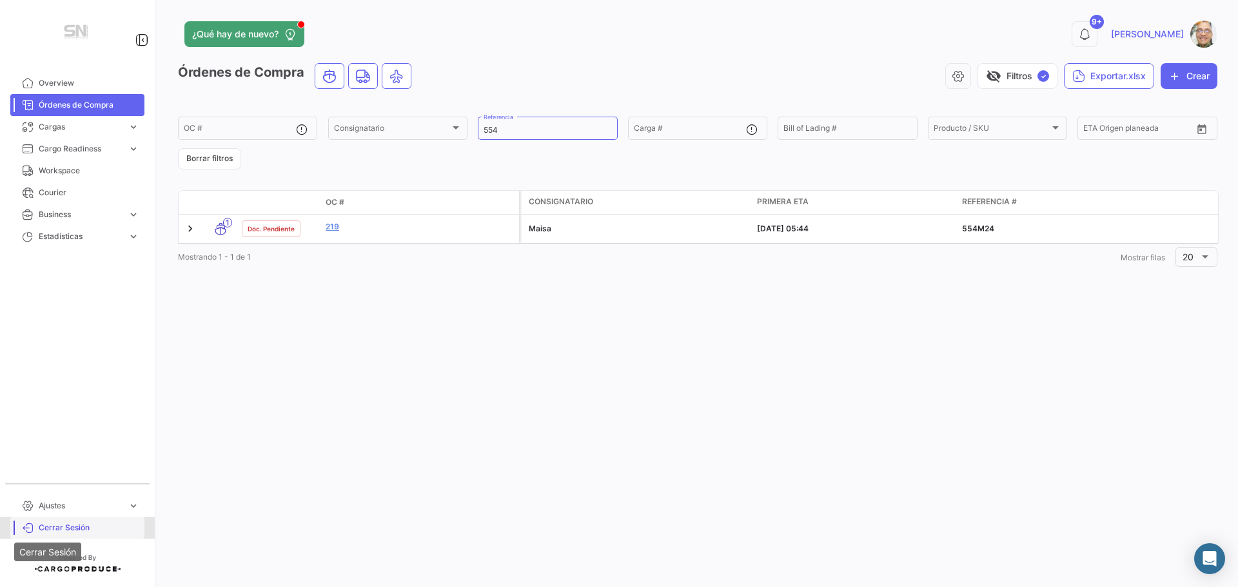
click at [33, 531] on icon at bounding box center [28, 528] width 12 height 12
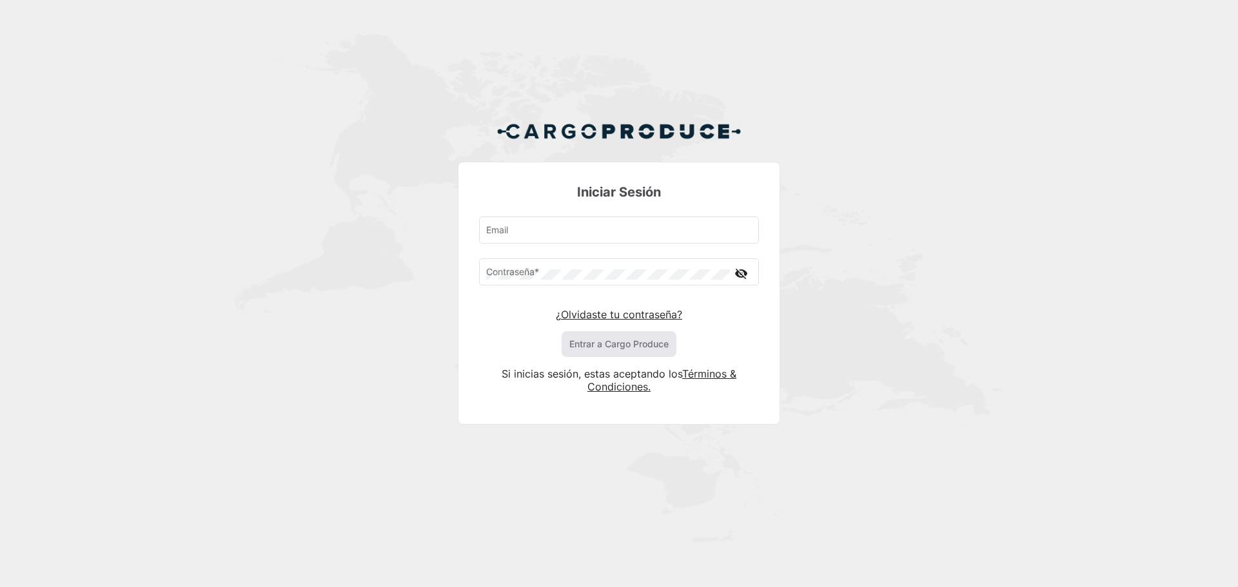
type input "[PERSON_NAME][EMAIL_ADDRESS][DOMAIN_NAME]"
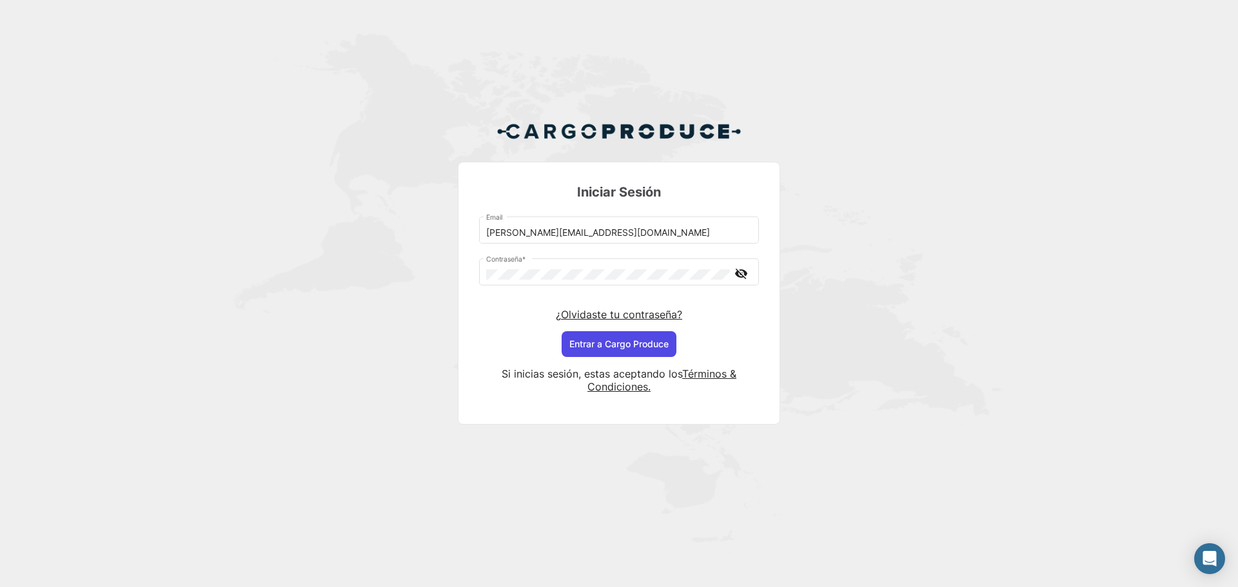
click at [630, 348] on button "Entrar a Cargo Produce" at bounding box center [619, 344] width 115 height 26
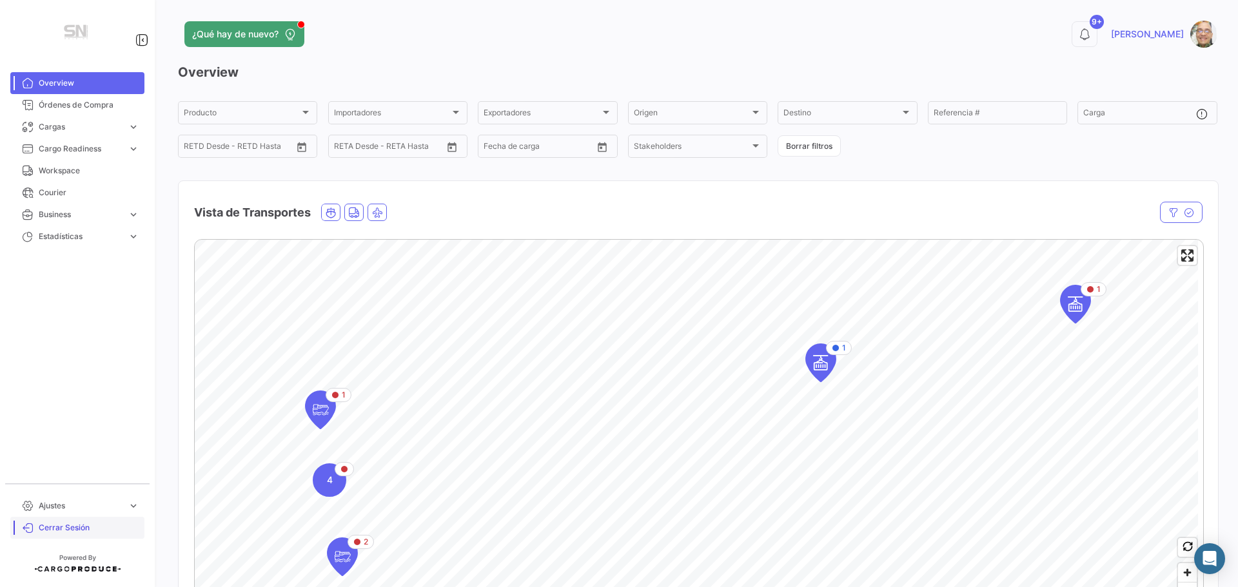
click at [63, 526] on span "Cerrar Sesión" at bounding box center [89, 528] width 101 height 12
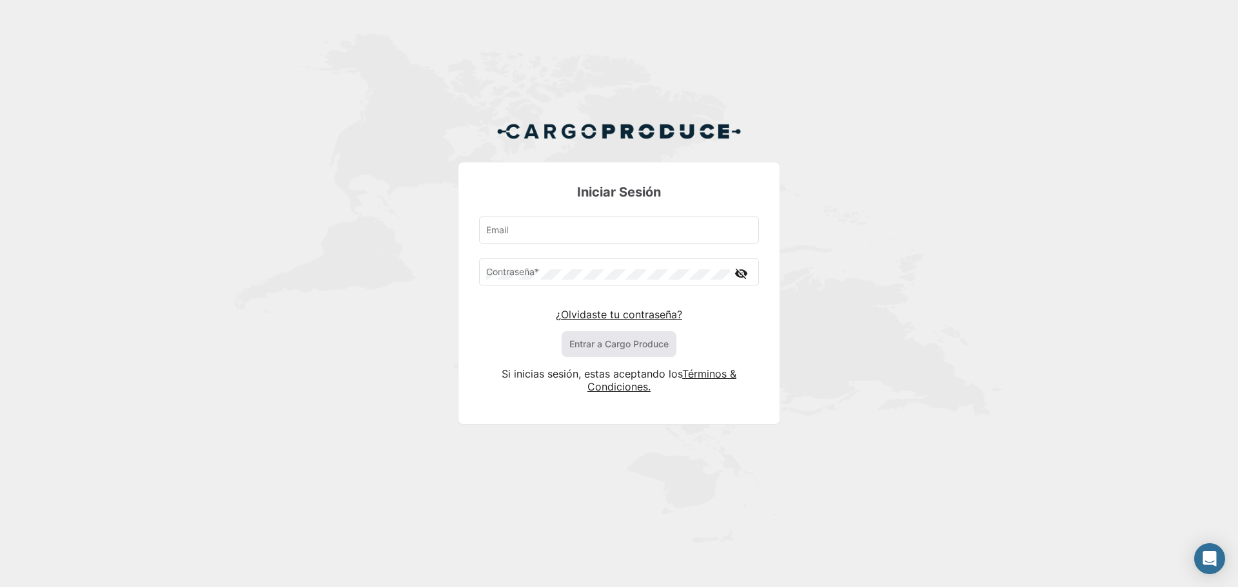
type input "[PERSON_NAME][EMAIL_ADDRESS][DOMAIN_NAME]"
